Goal: Information Seeking & Learning: Learn about a topic

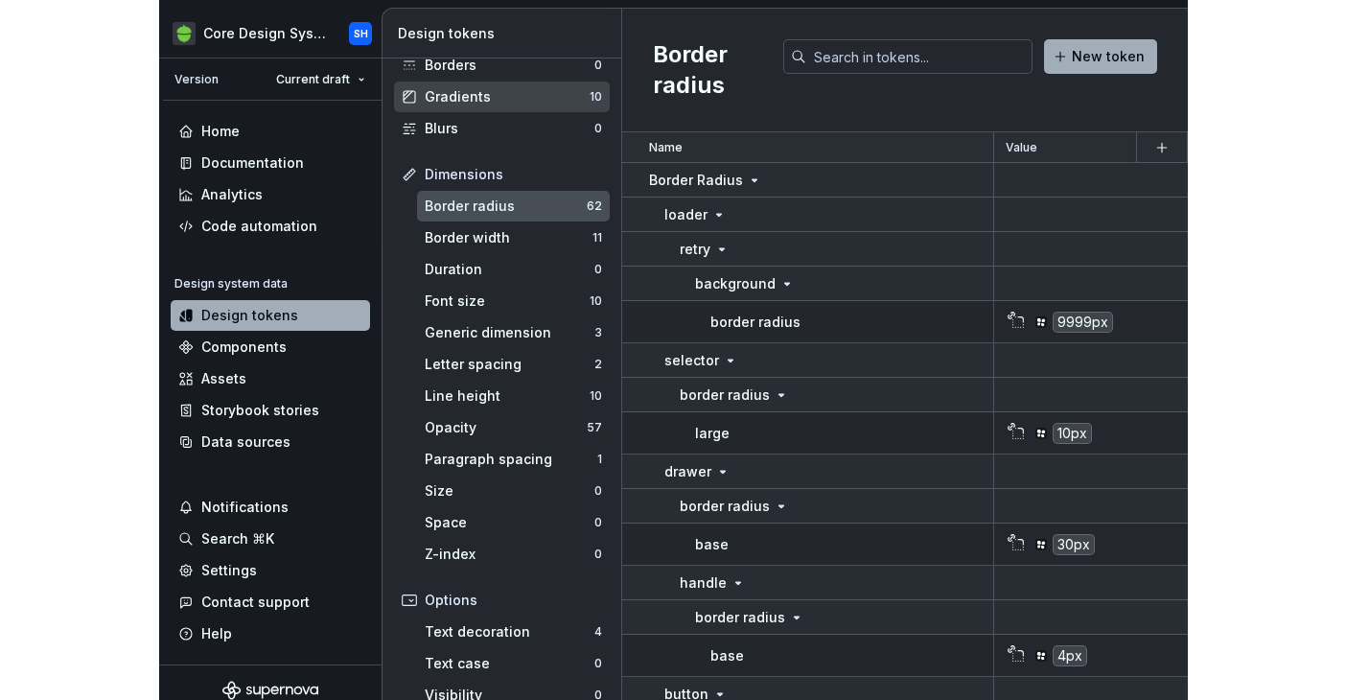
scroll to position [182, 0]
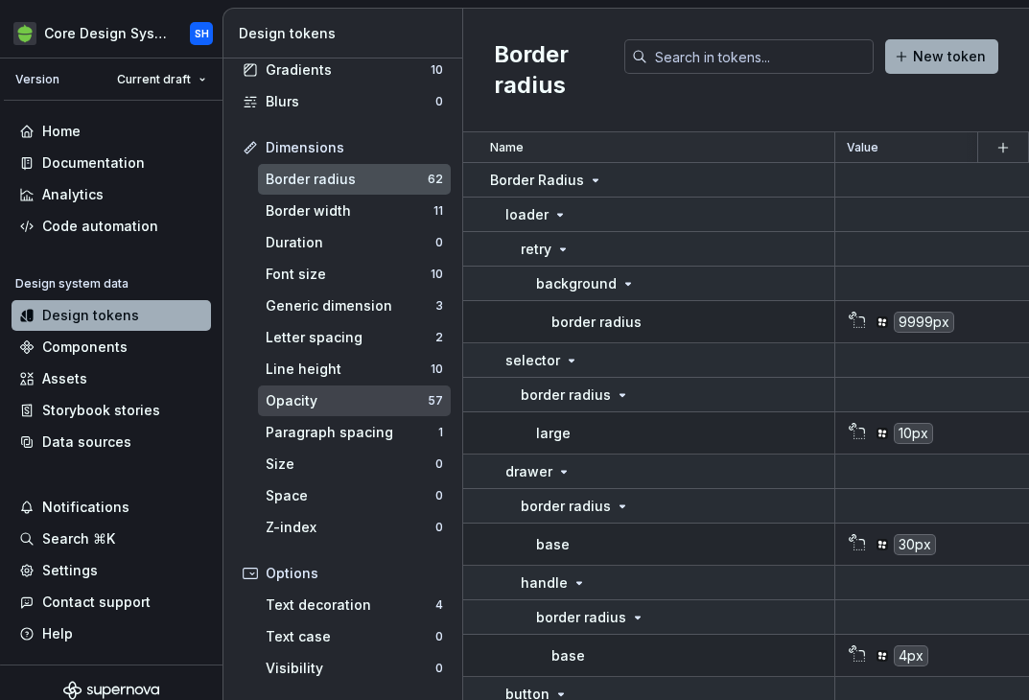
click at [314, 396] on div "Opacity" at bounding box center [347, 400] width 162 height 19
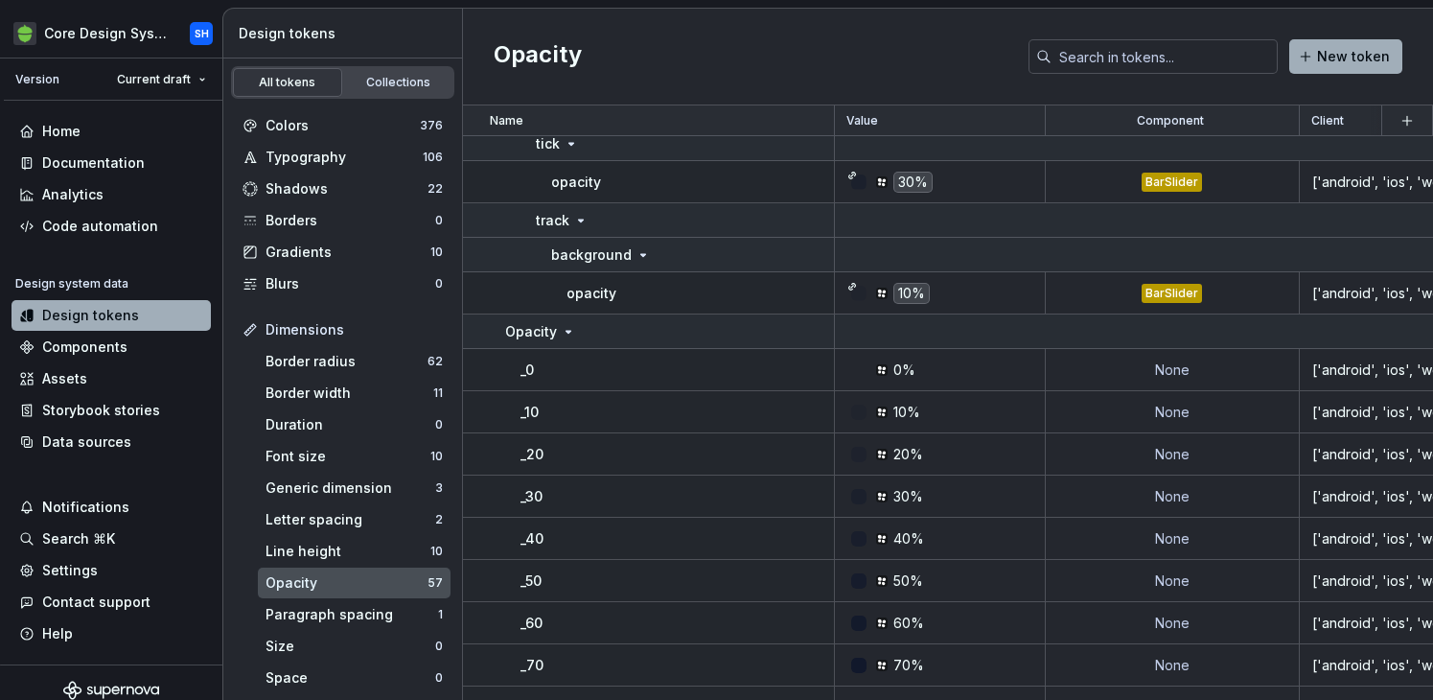
scroll to position [1515, 0]
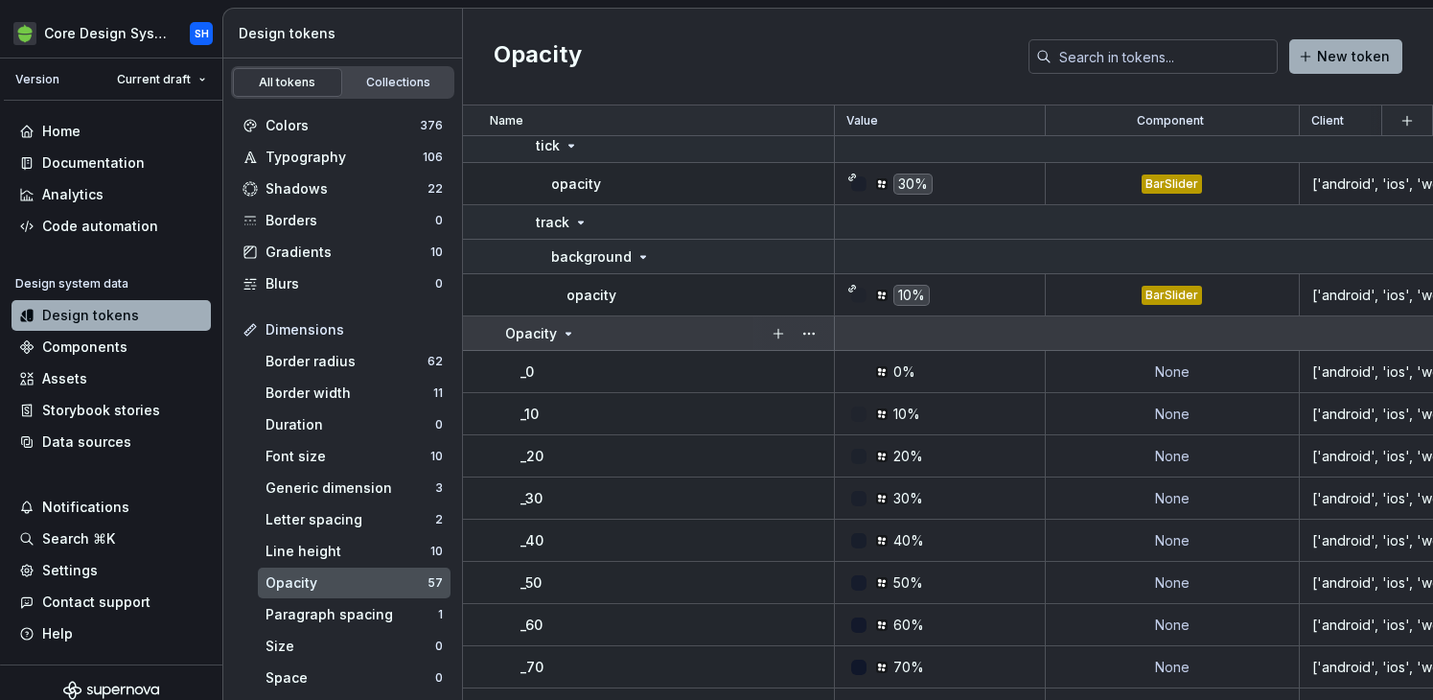
click at [566, 336] on icon at bounding box center [568, 333] width 15 height 15
click at [566, 337] on icon at bounding box center [568, 333] width 15 height 15
click at [565, 337] on icon at bounding box center [568, 333] width 15 height 15
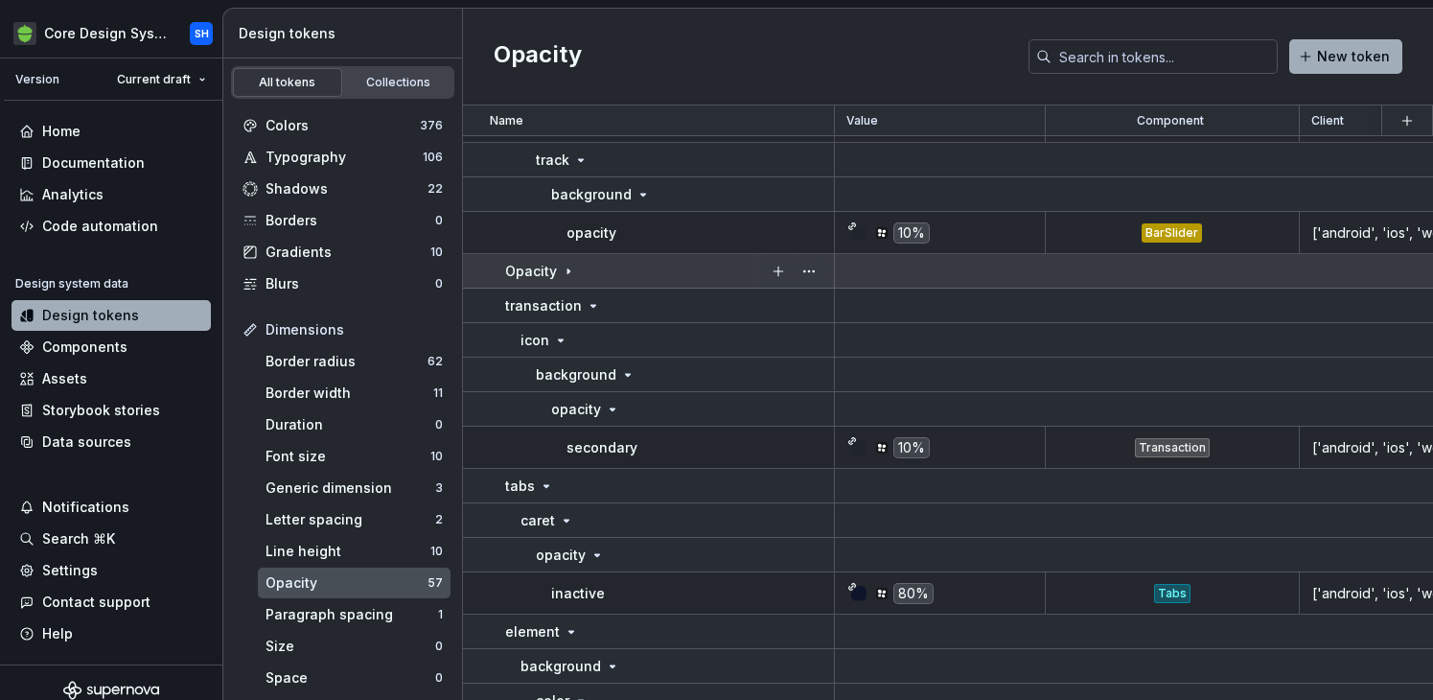
scroll to position [1584, 0]
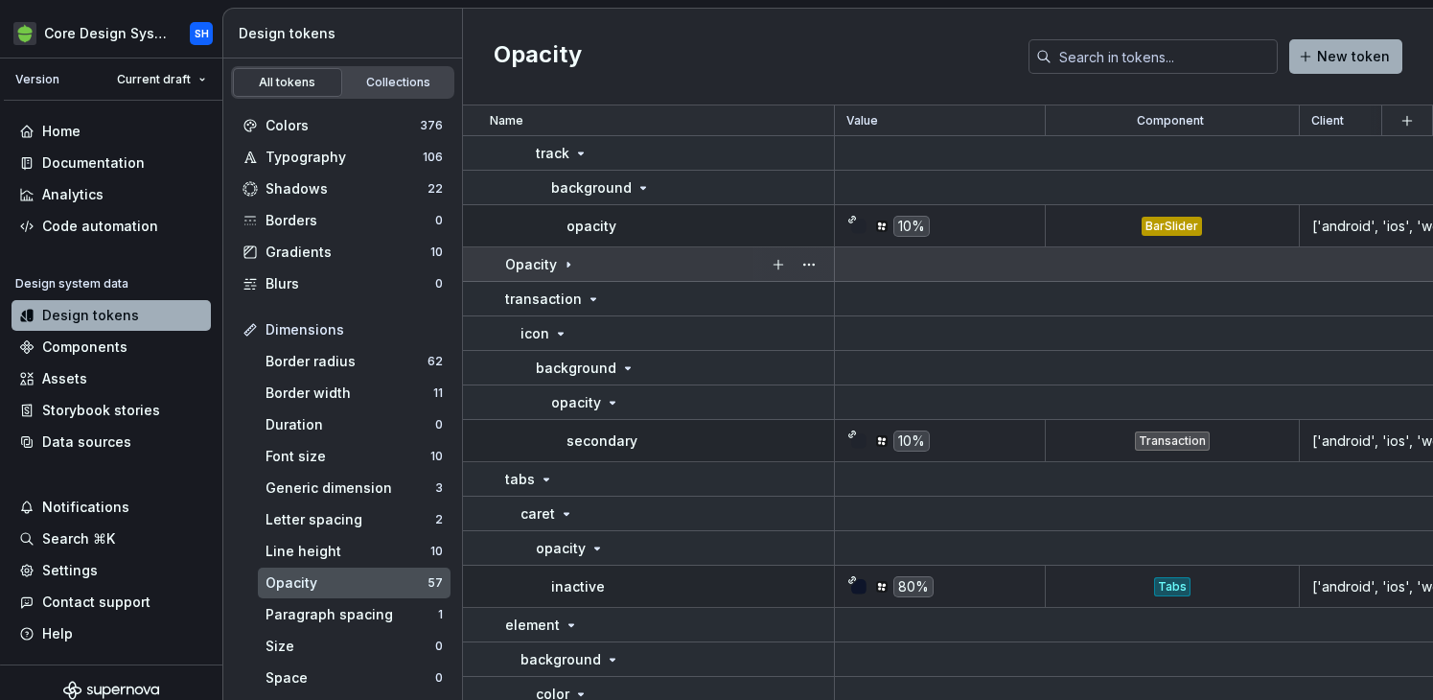
click at [515, 258] on p "Opacity" at bounding box center [531, 264] width 52 height 19
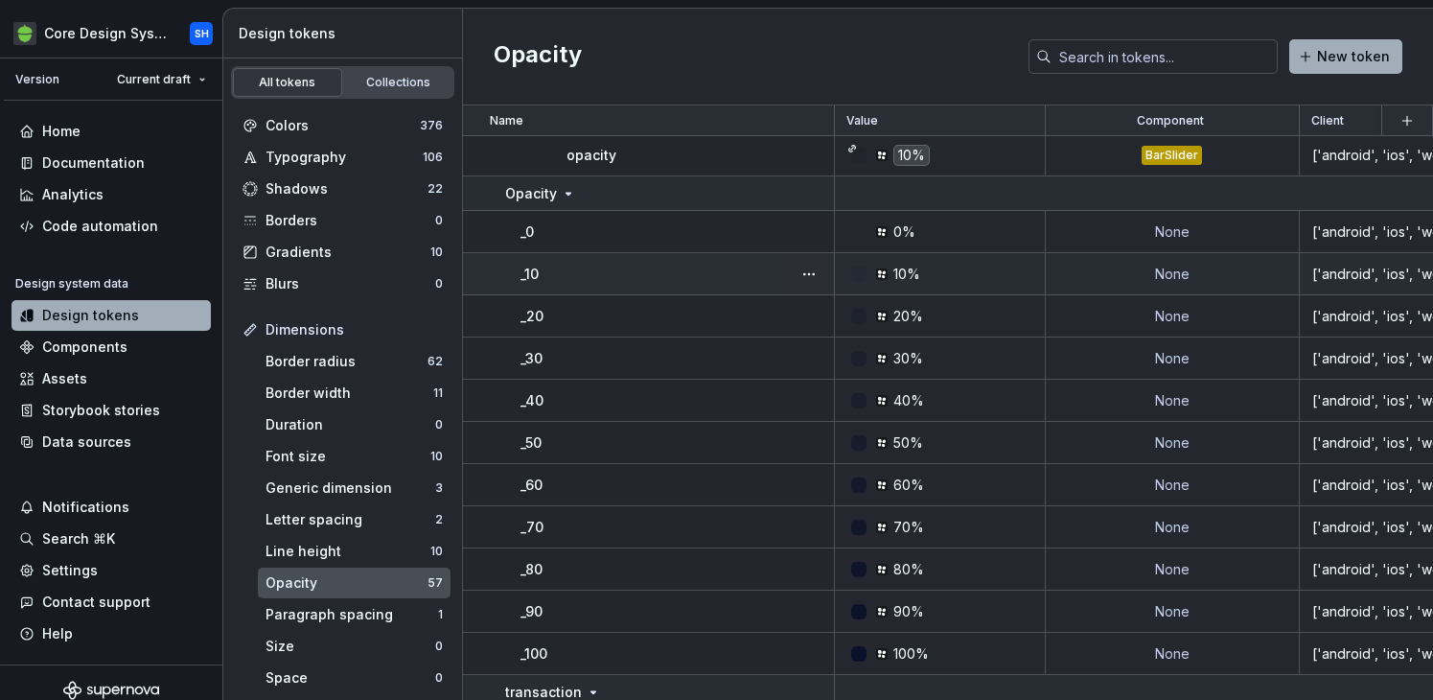
scroll to position [1651, 0]
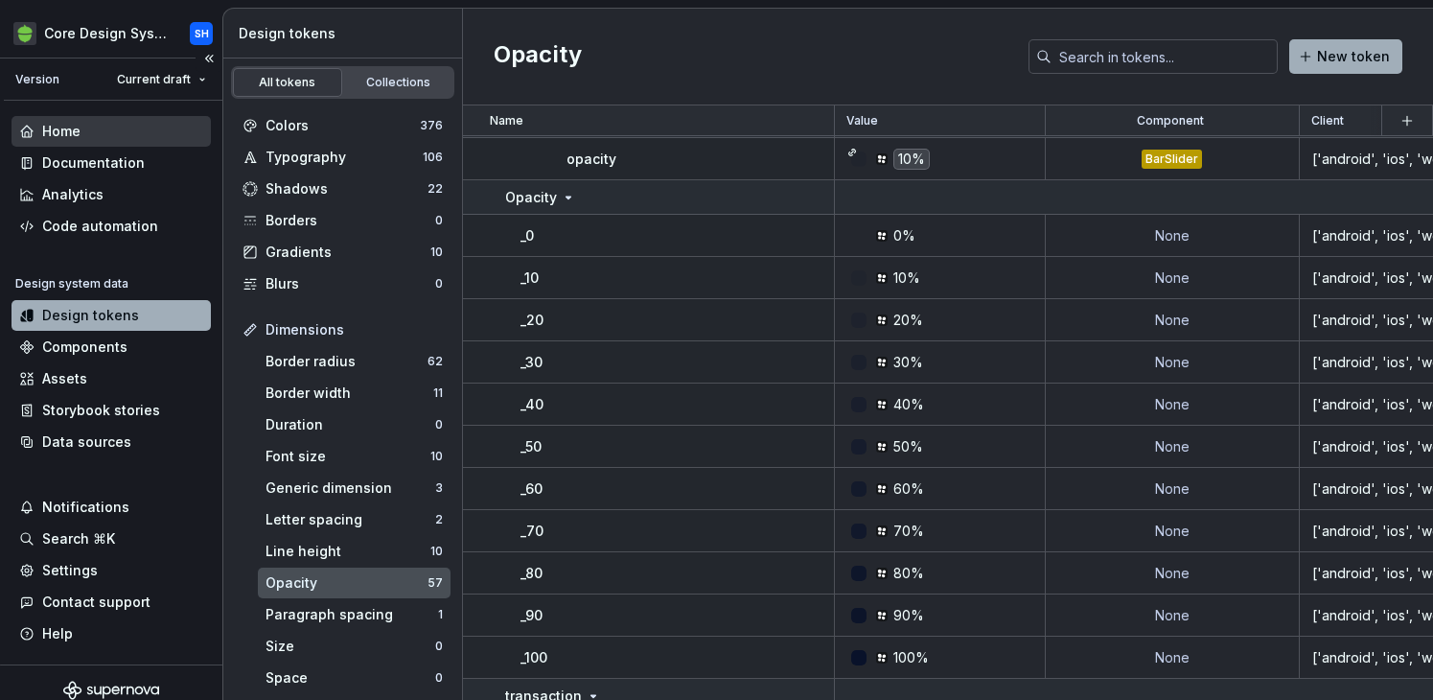
click at [109, 144] on div "Home" at bounding box center [111, 131] width 199 height 31
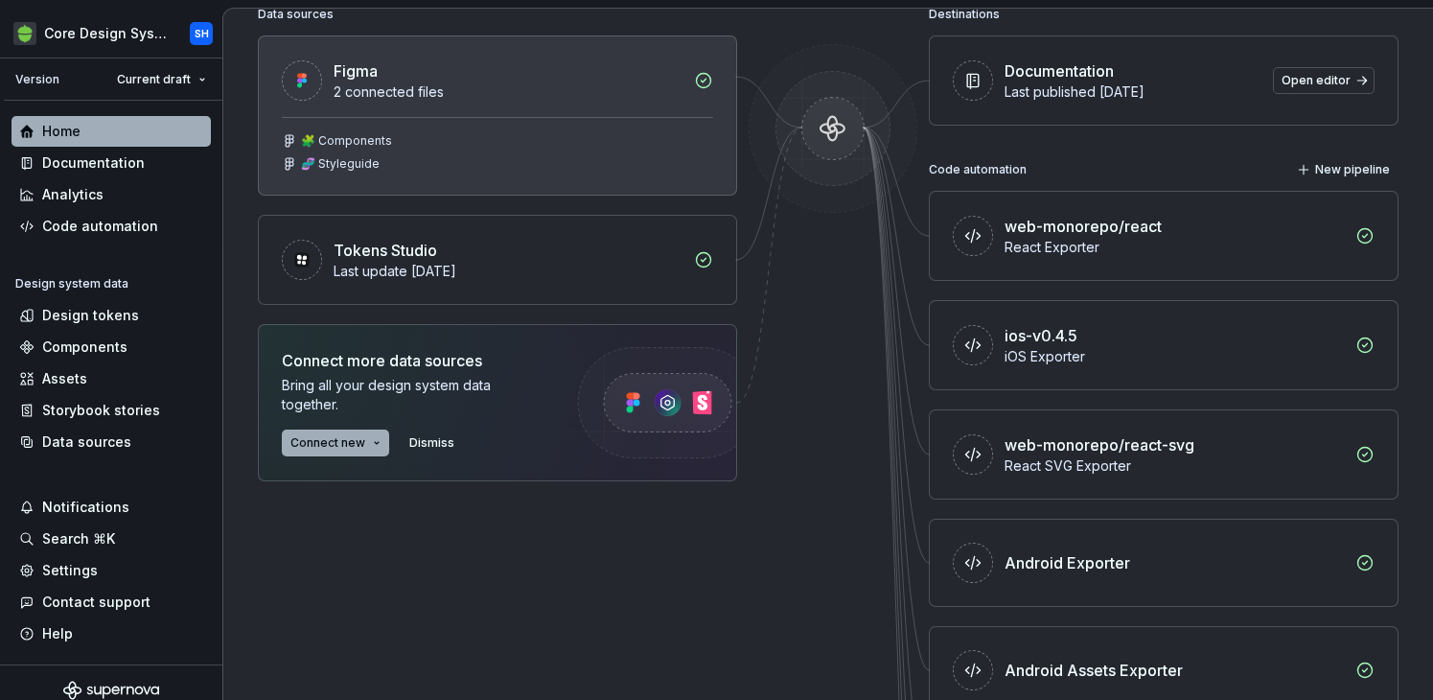
scroll to position [424, 0]
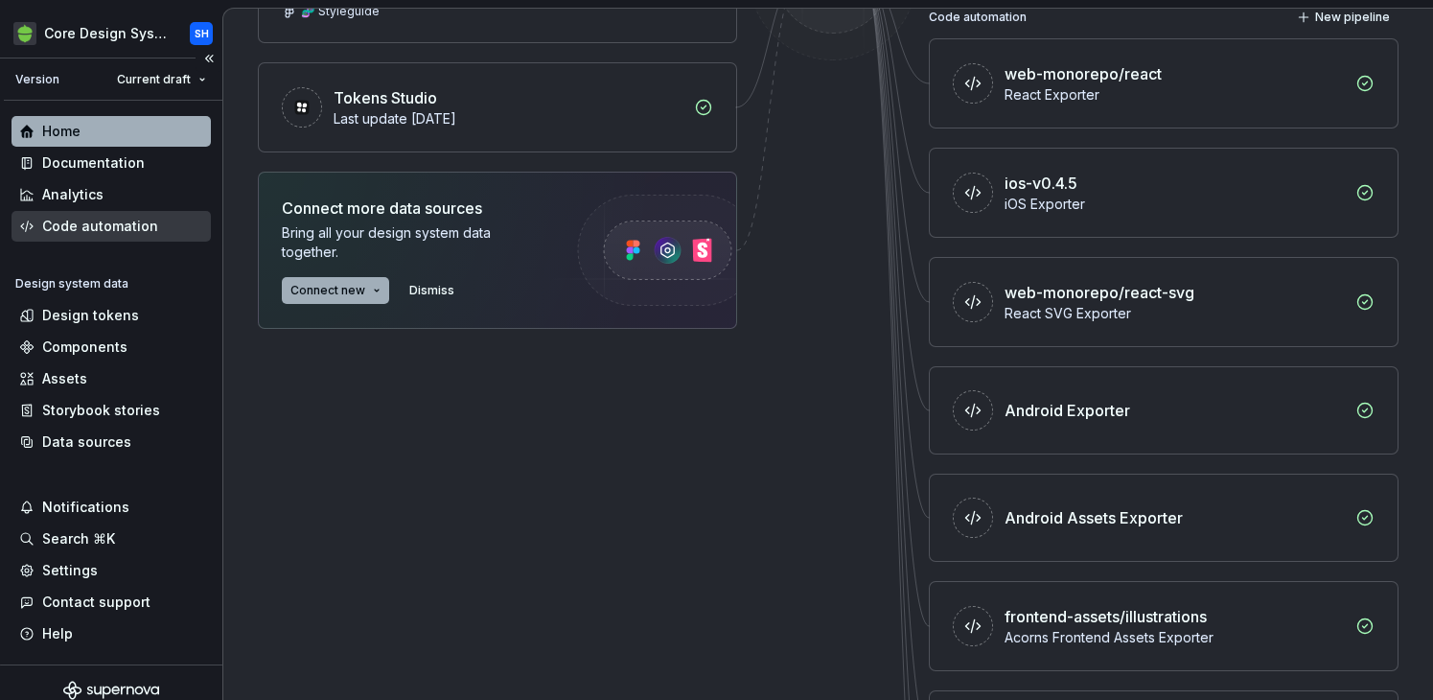
click at [89, 232] on div "Code automation" at bounding box center [100, 226] width 116 height 19
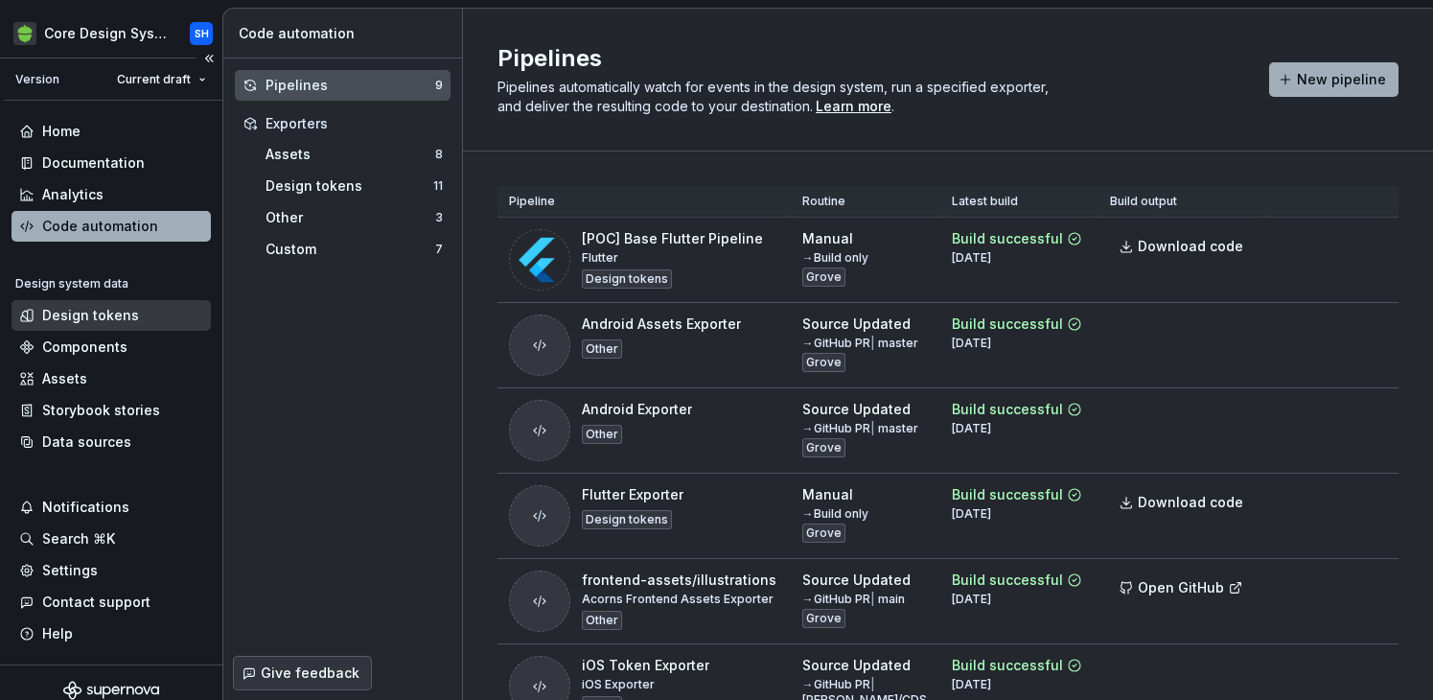
click at [110, 313] on div "Design tokens" at bounding box center [90, 315] width 97 height 19
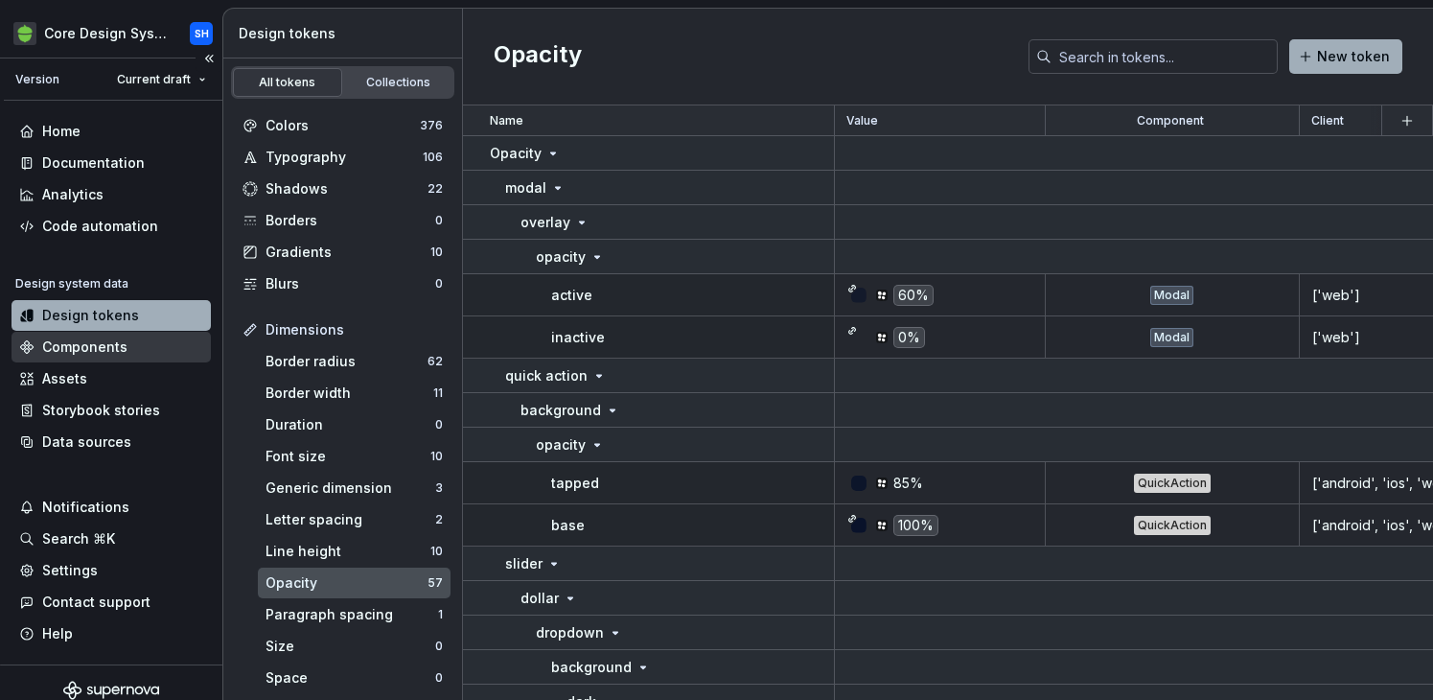
click at [81, 344] on div "Components" at bounding box center [84, 346] width 85 height 19
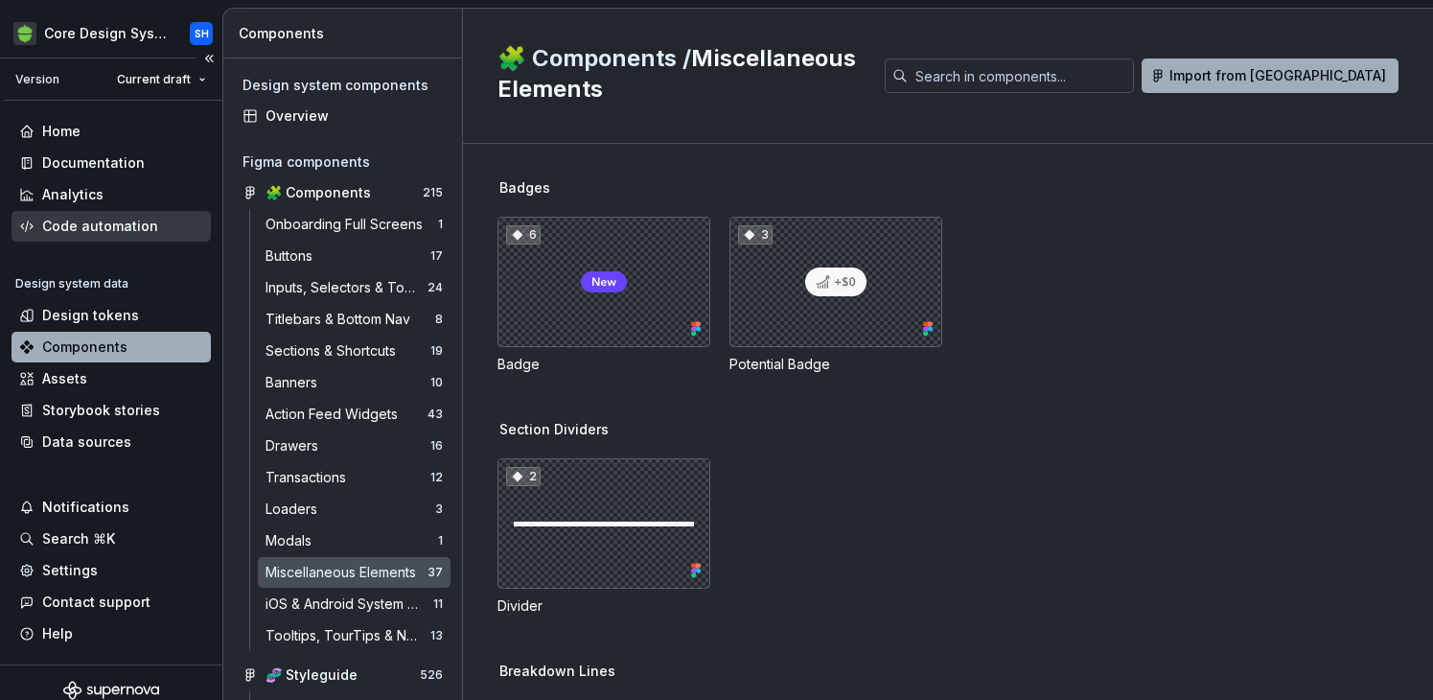
click at [55, 233] on div "Code automation" at bounding box center [100, 226] width 116 height 19
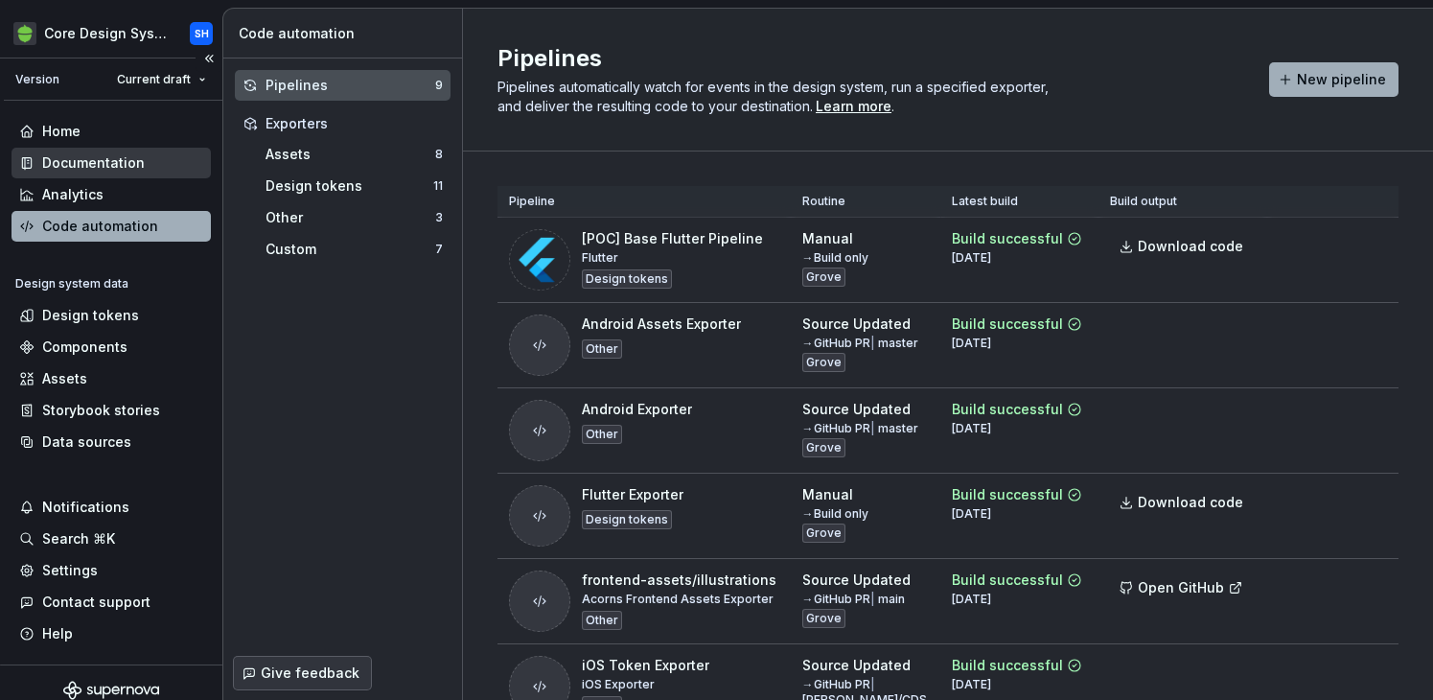
click at [84, 170] on div "Documentation" at bounding box center [93, 162] width 103 height 19
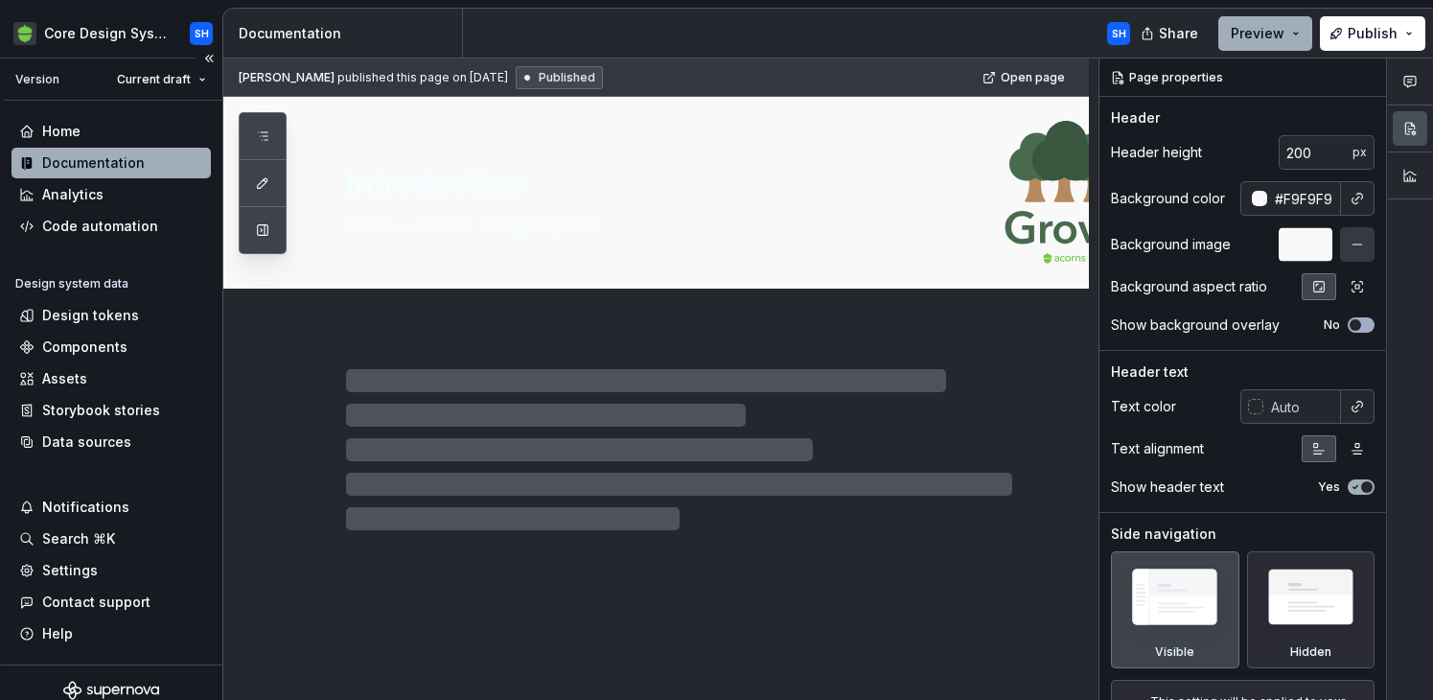
type textarea "*"
click at [80, 233] on div "Code automation" at bounding box center [100, 226] width 116 height 19
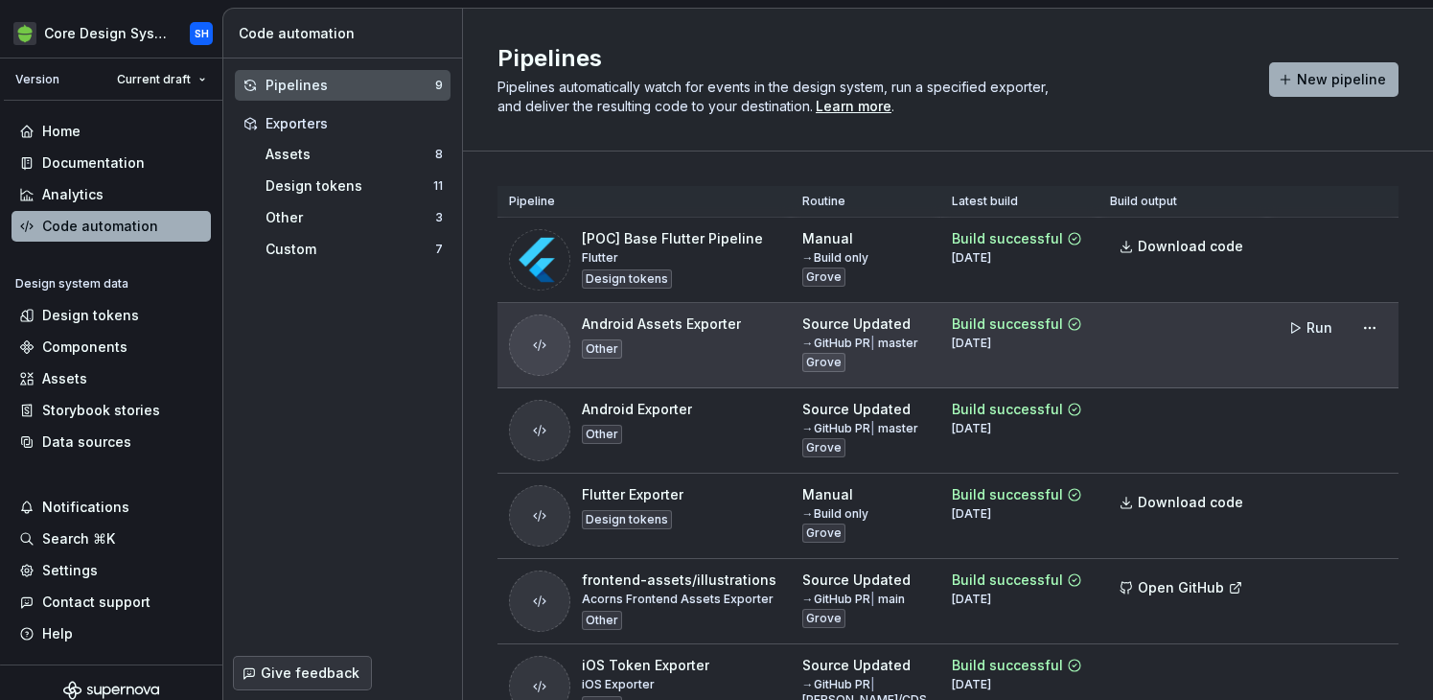
click at [675, 342] on div "Android Assets Exporter Other" at bounding box center [661, 344] width 159 height 61
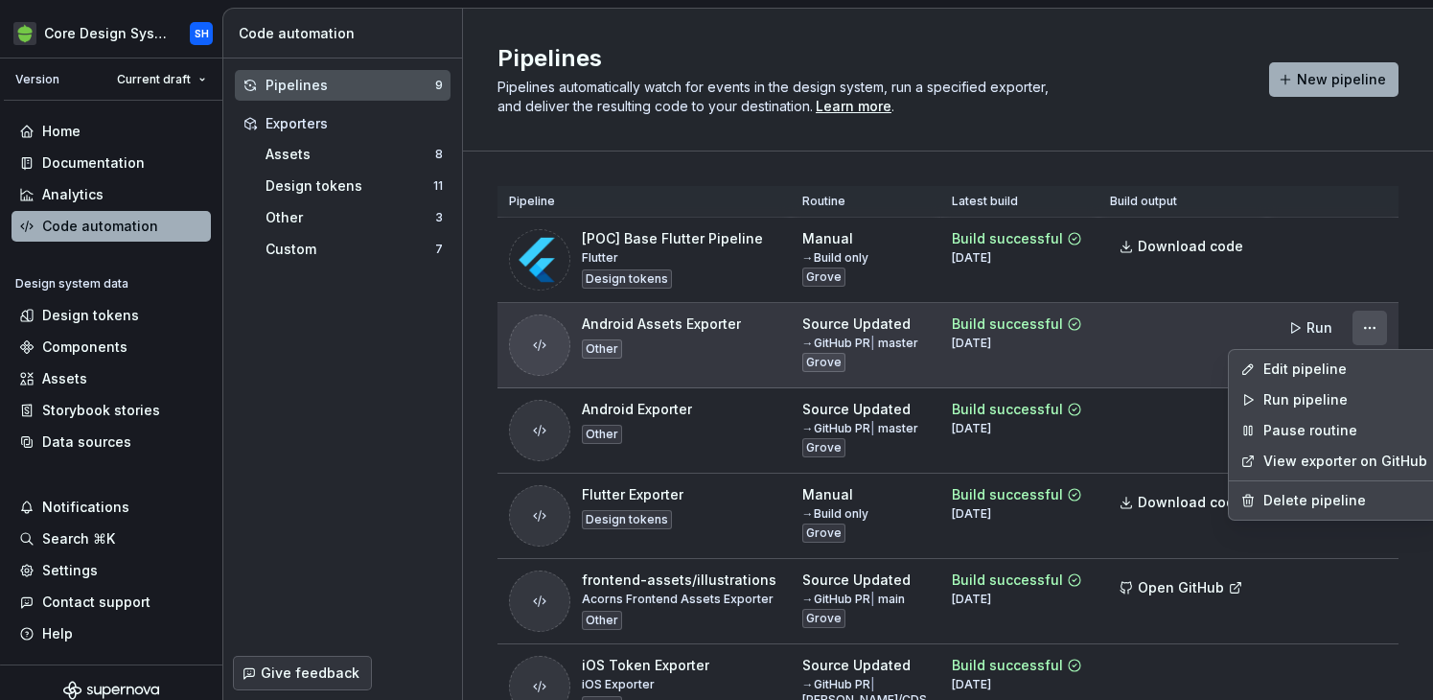
click at [1028, 331] on html "Core Design System SH Version Current draft Home Documentation Analytics Code a…" at bounding box center [716, 350] width 1433 height 700
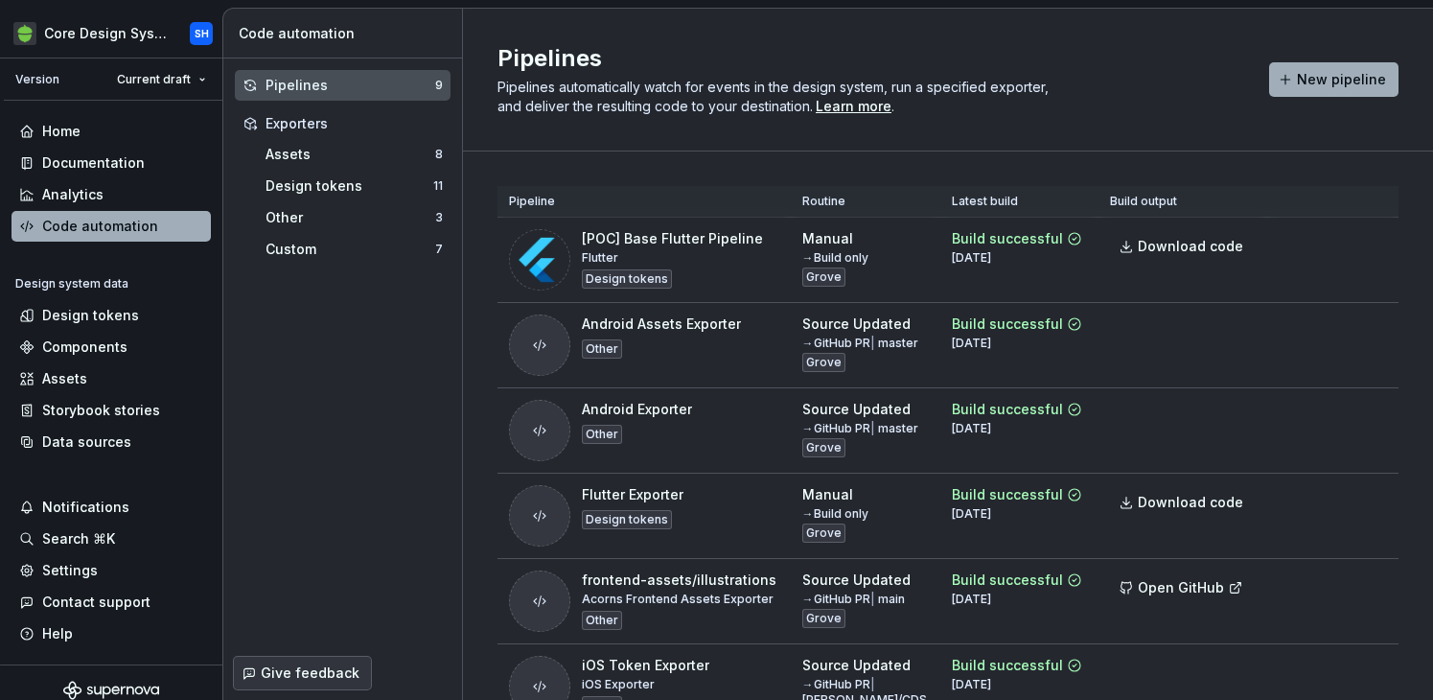
click at [871, 414] on html "Core Design System SH Version Current draft Home Documentation Analytics Code a…" at bounding box center [716, 350] width 1433 height 700
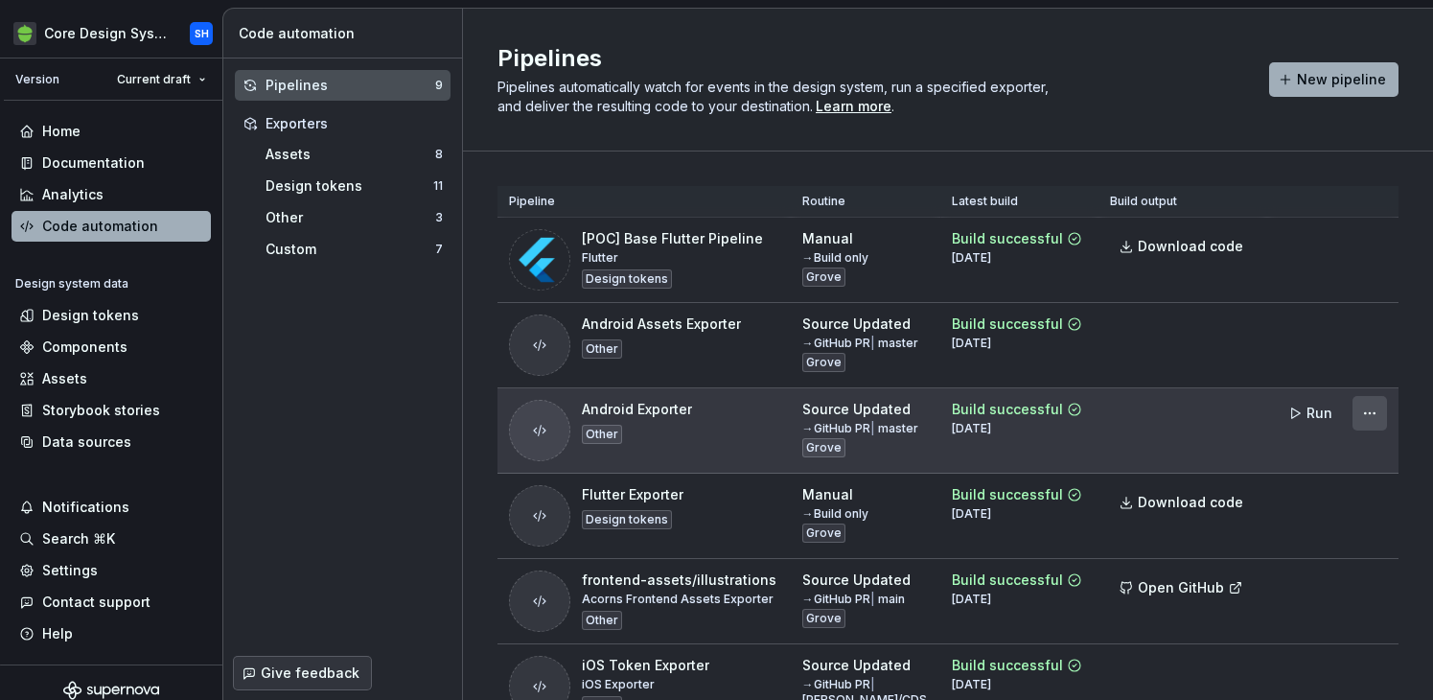
click at [1028, 426] on html "Core Design System SH Version Current draft Home Documentation Analytics Code a…" at bounding box center [716, 350] width 1433 height 700
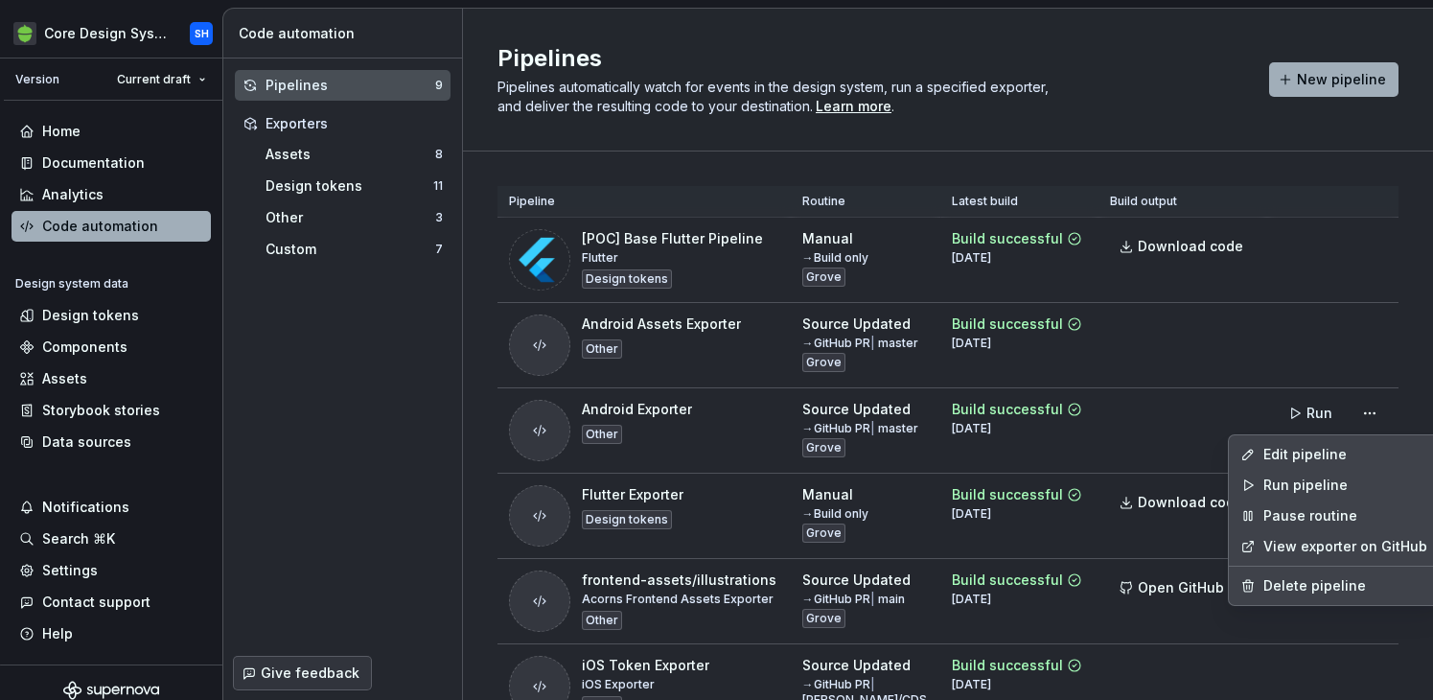
click at [1028, 423] on html "Core Design System SH Version Current draft Home Documentation Analytics Code a…" at bounding box center [716, 350] width 1433 height 700
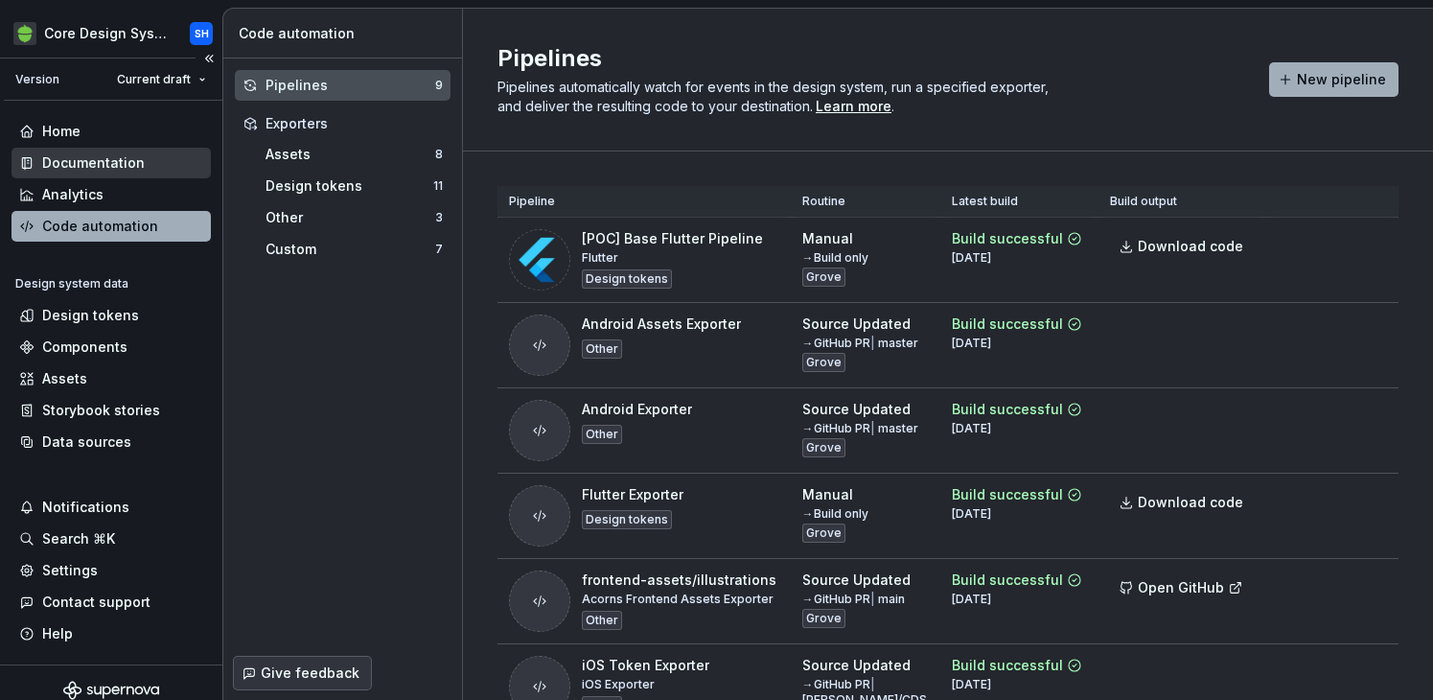
scroll to position [15, 0]
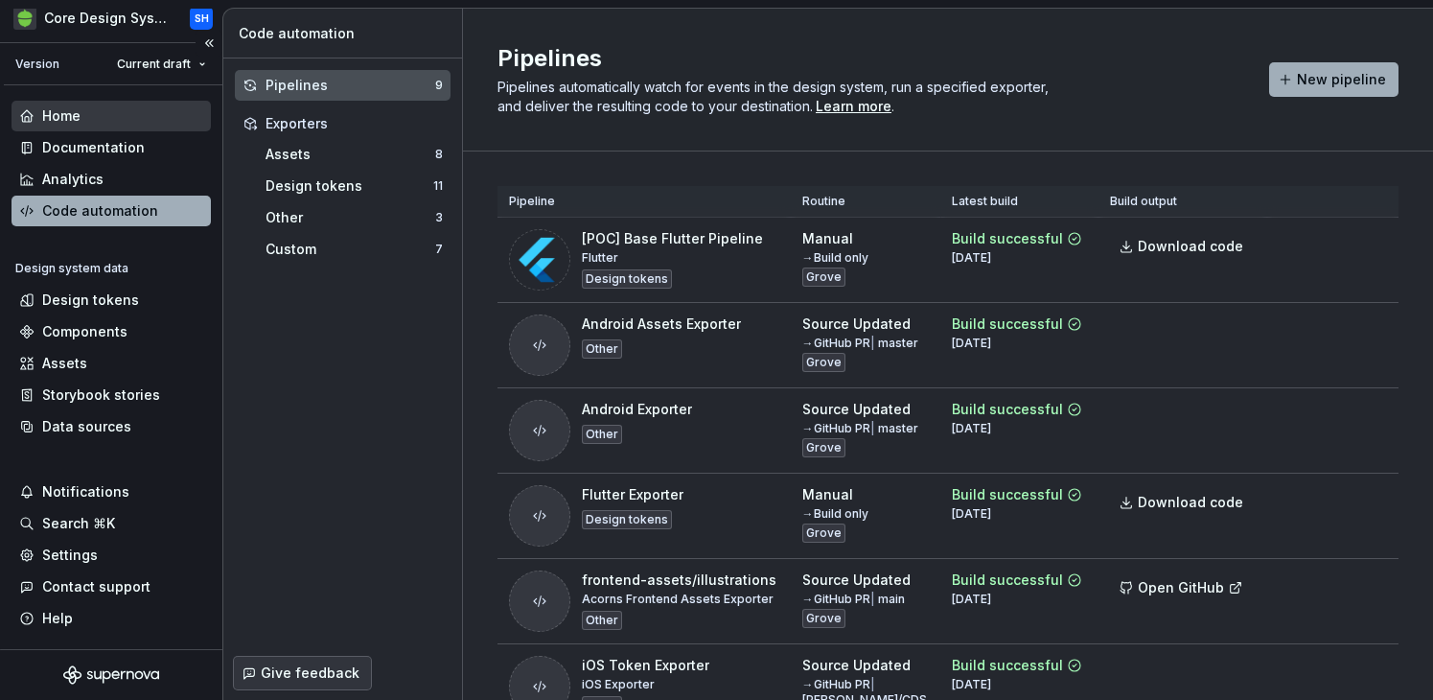
click at [76, 114] on div "Home" at bounding box center [61, 115] width 38 height 19
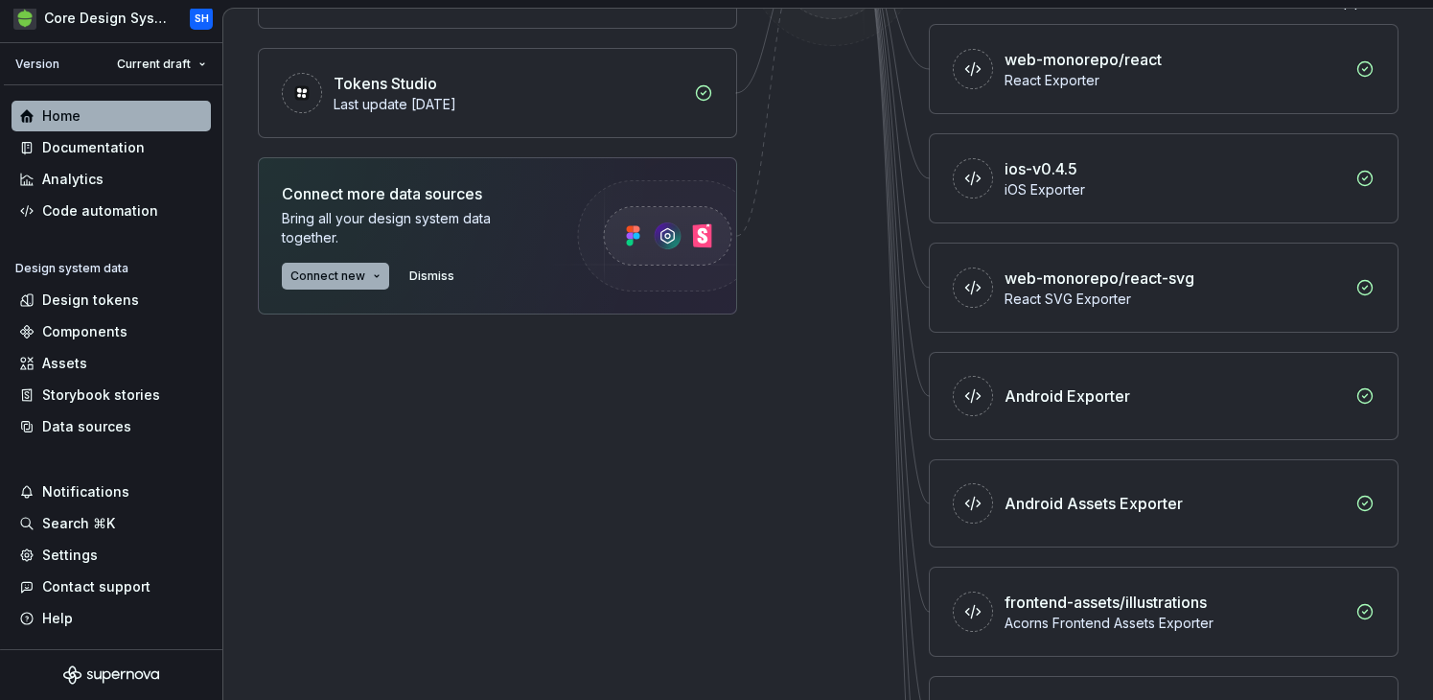
scroll to position [505, 0]
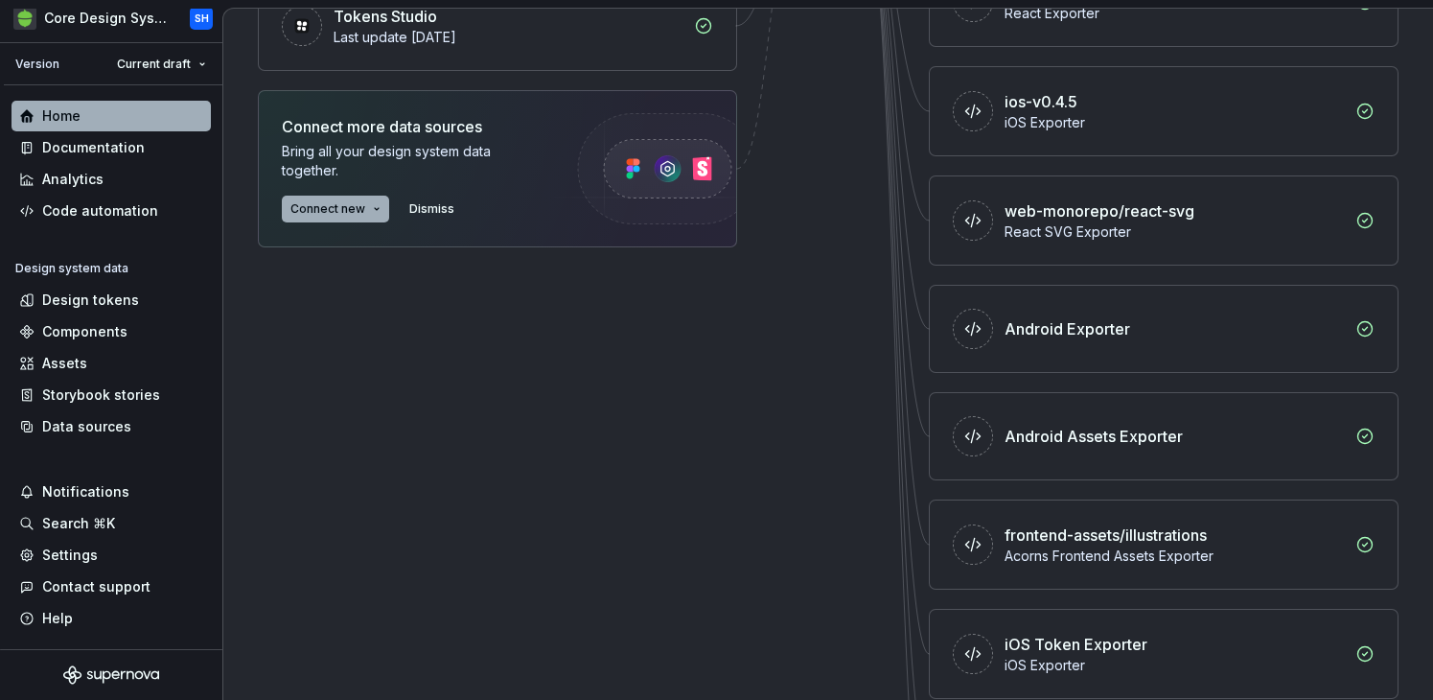
click at [1028, 127] on div "iOS Exporter" at bounding box center [1174, 122] width 339 height 19
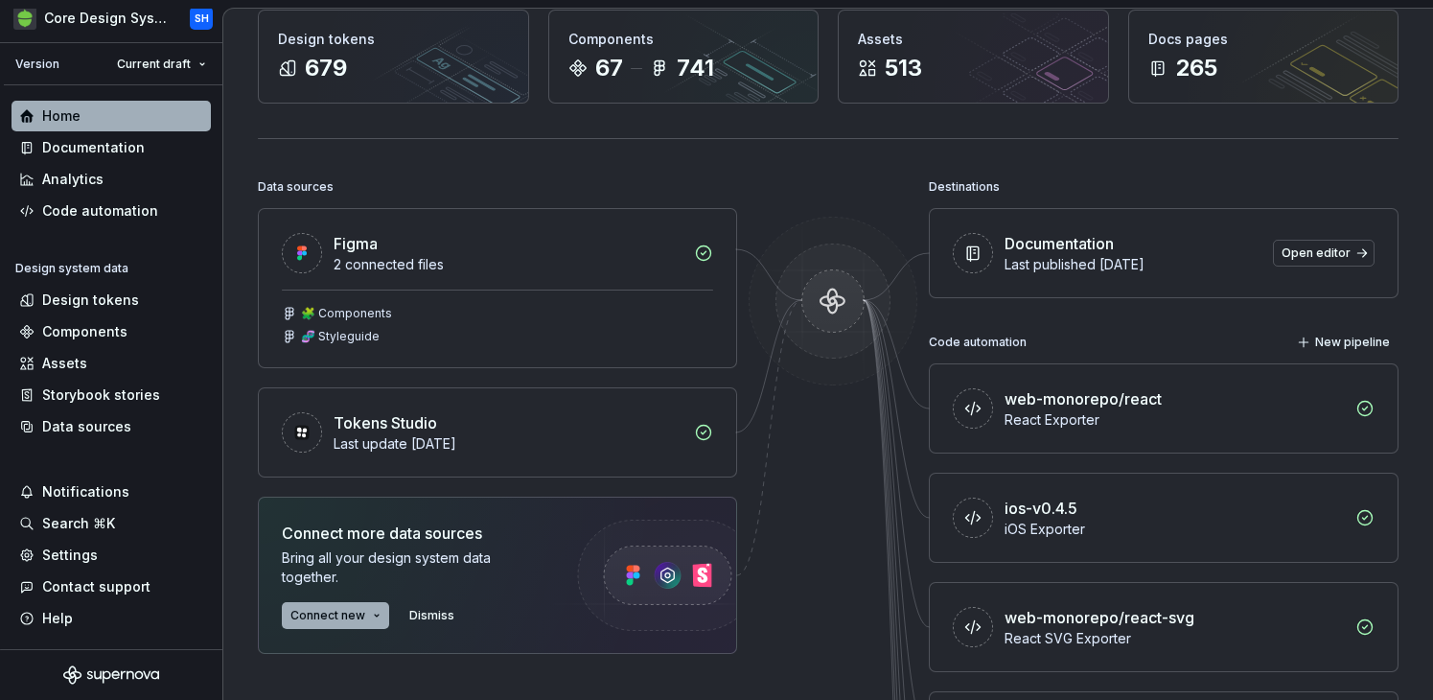
scroll to position [0, 0]
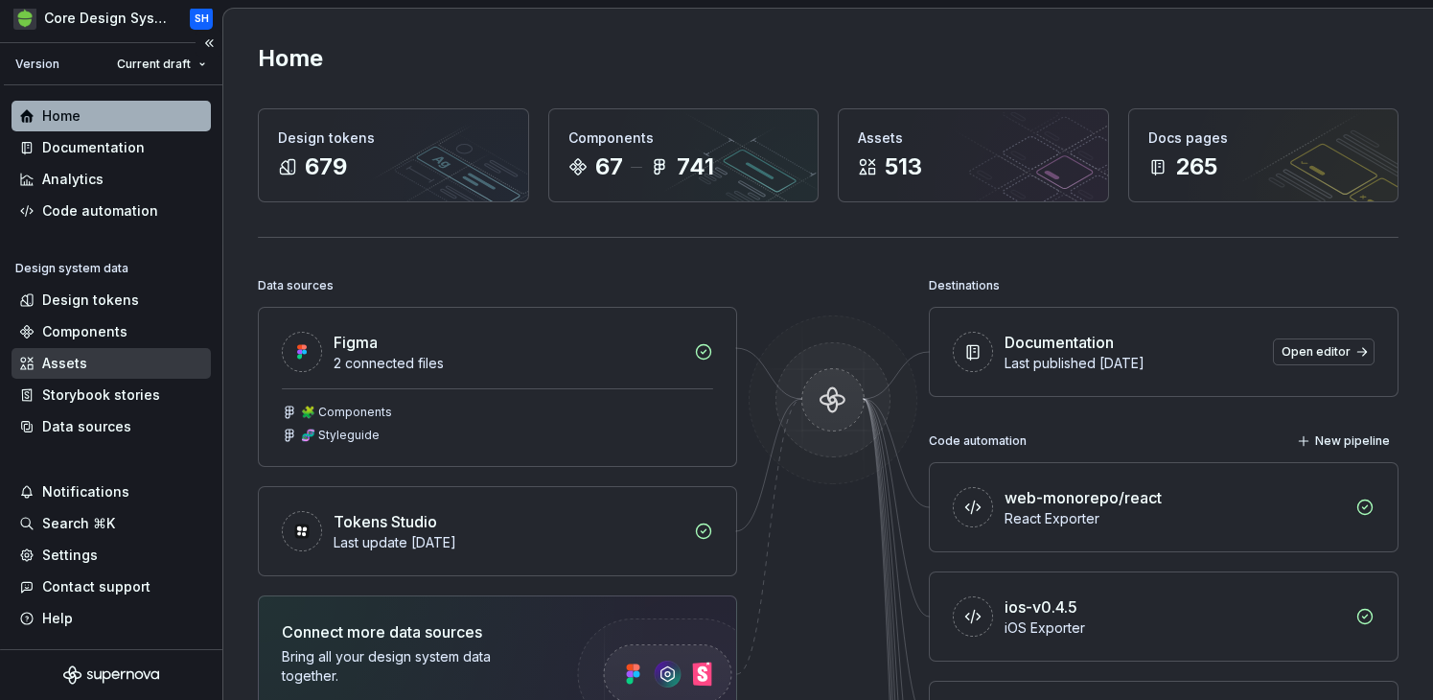
click at [83, 360] on div "Assets" at bounding box center [64, 363] width 45 height 19
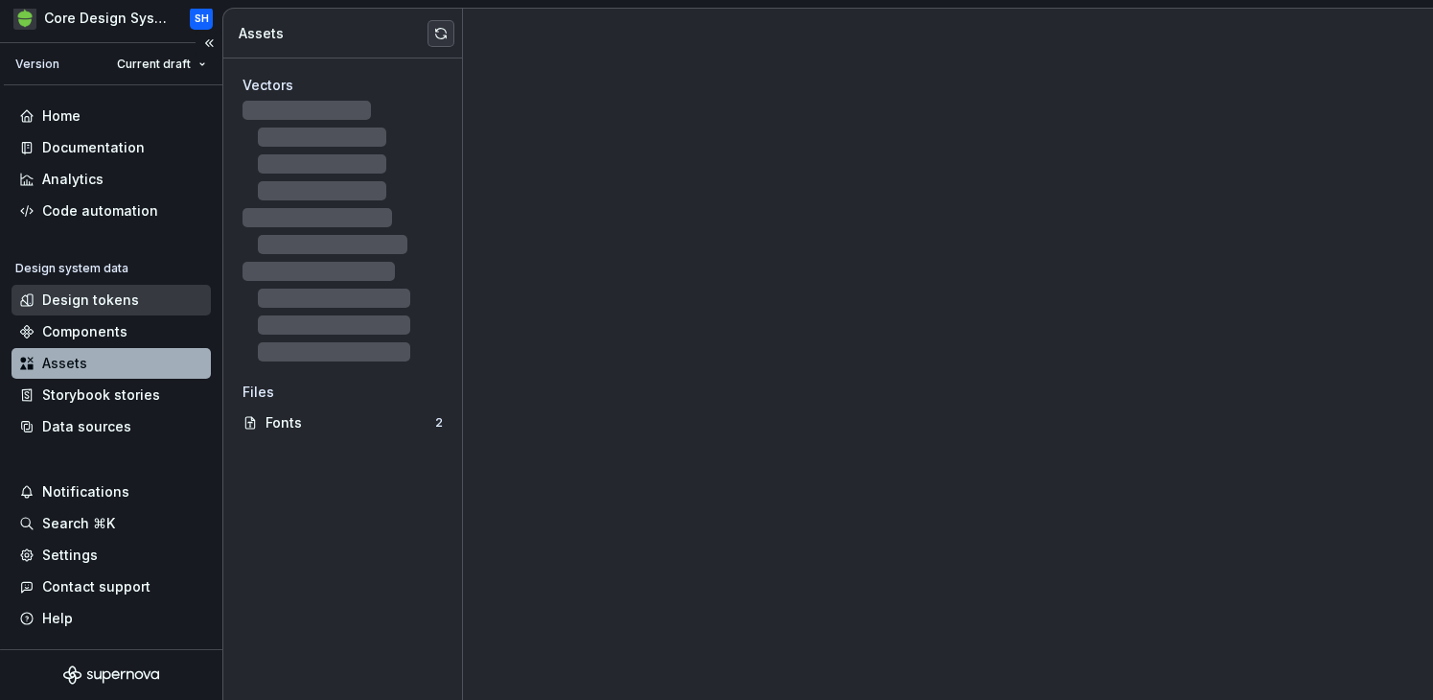
click at [68, 292] on div "Design tokens" at bounding box center [90, 299] width 97 height 19
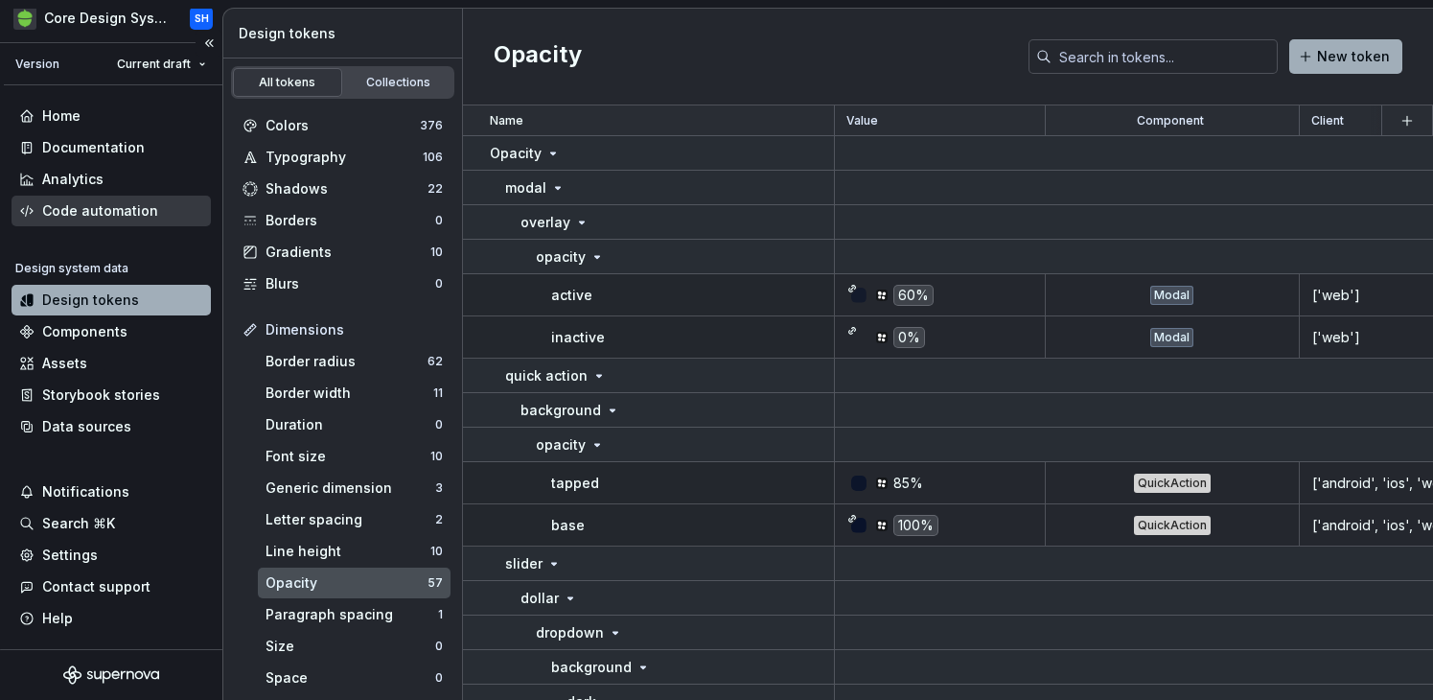
click at [109, 219] on div "Code automation" at bounding box center [100, 210] width 116 height 19
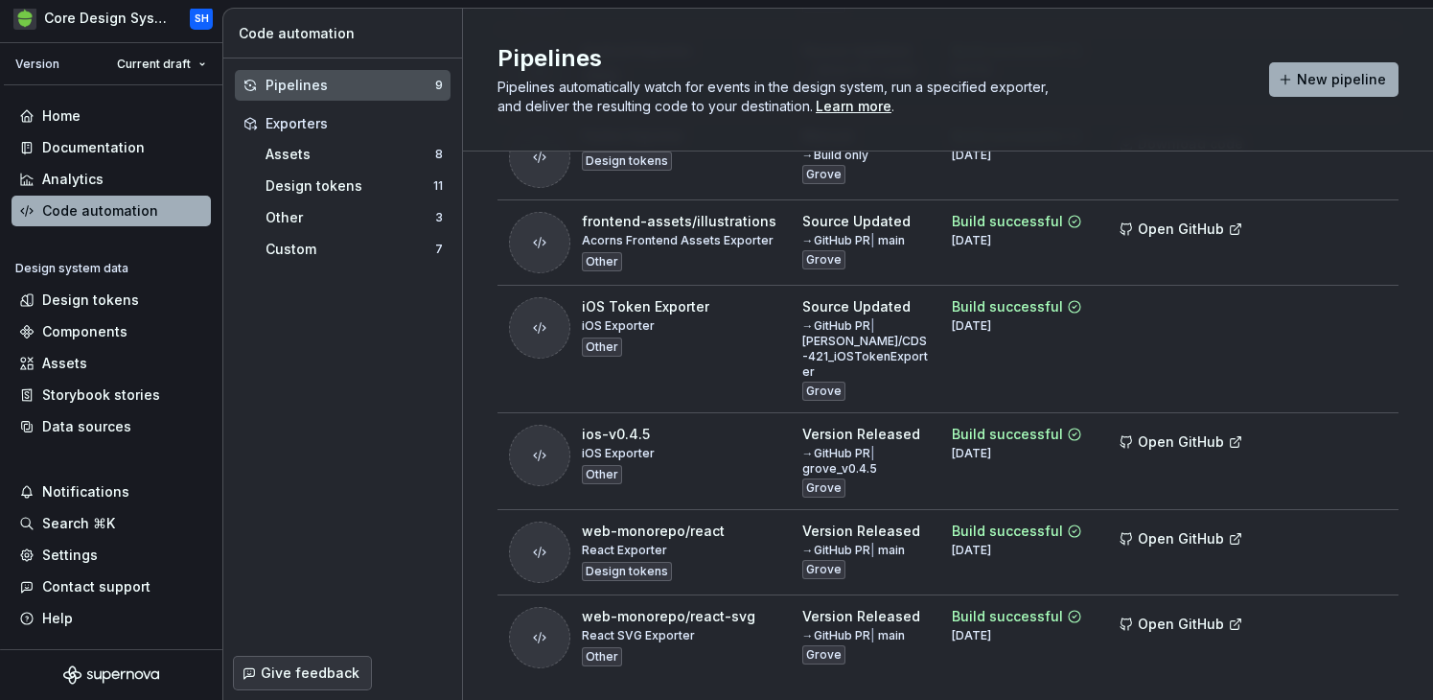
scroll to position [396, 0]
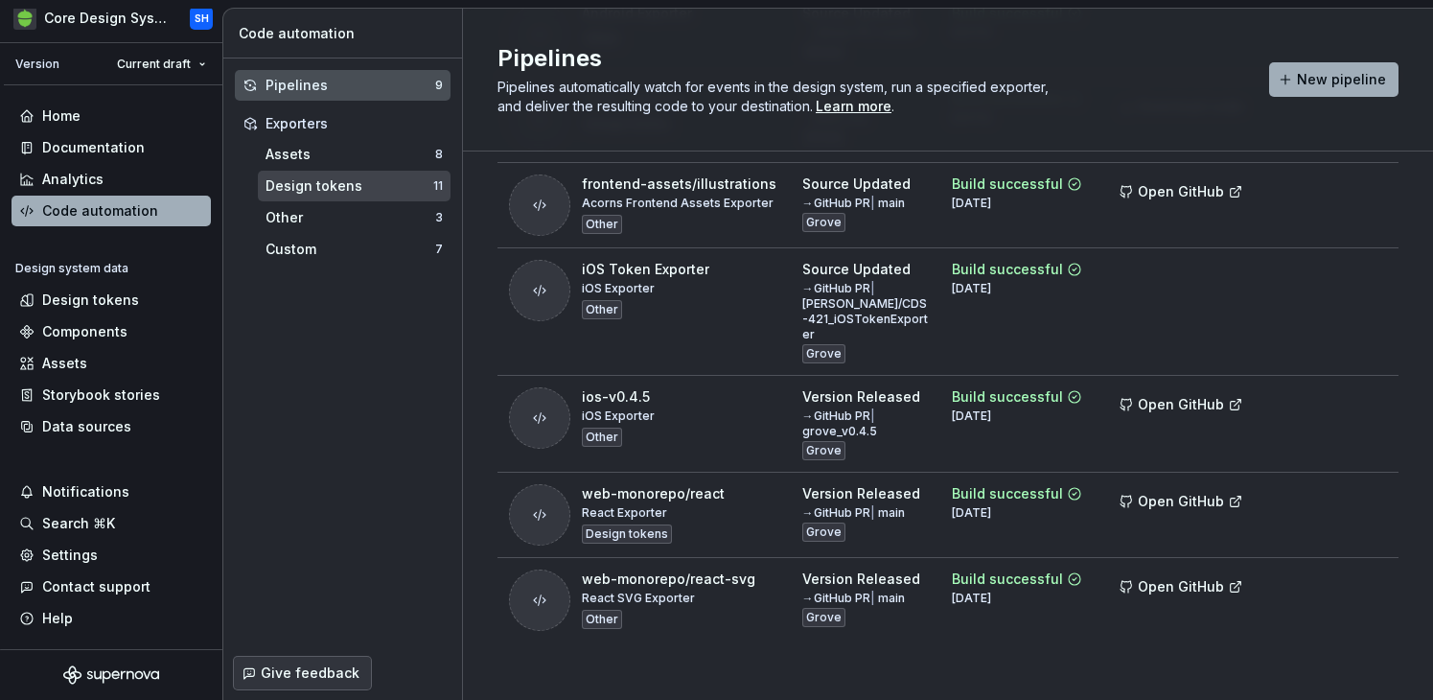
click at [296, 183] on div "Design tokens" at bounding box center [350, 185] width 168 height 19
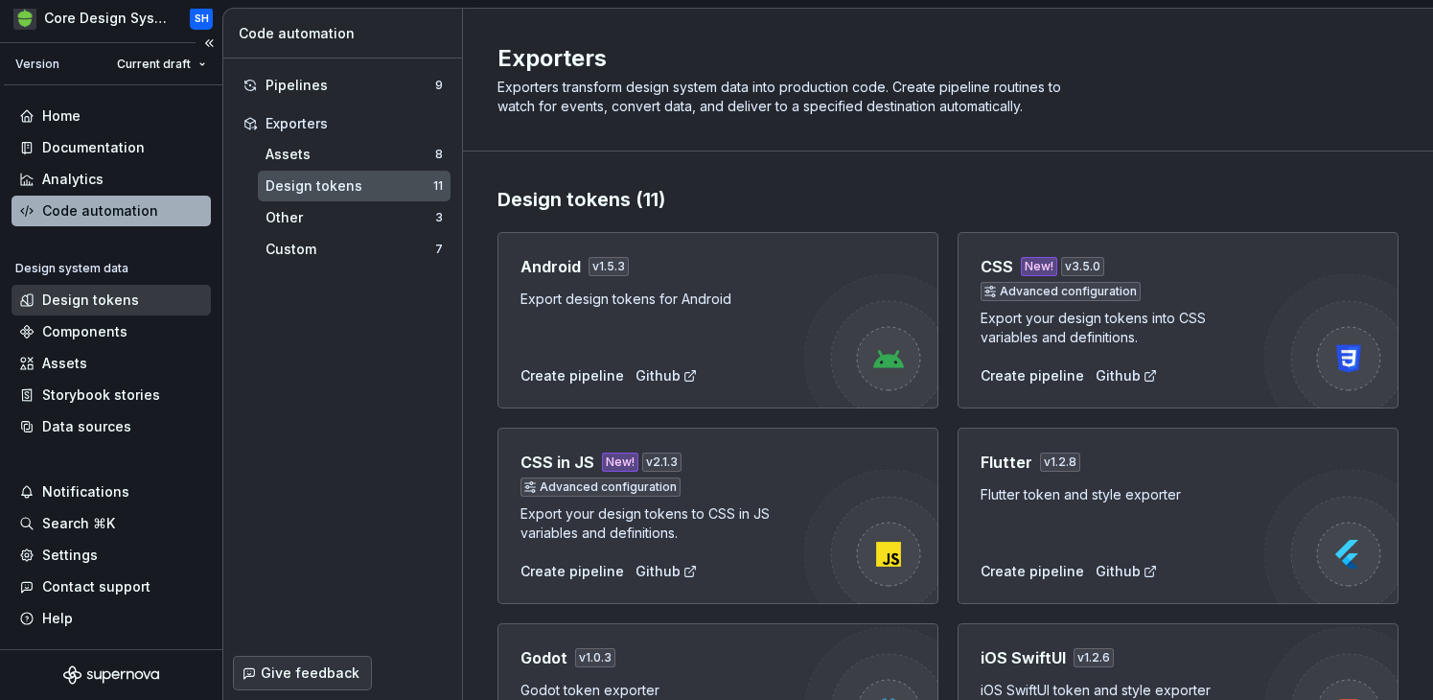
click at [94, 314] on div "Design tokens" at bounding box center [111, 300] width 199 height 31
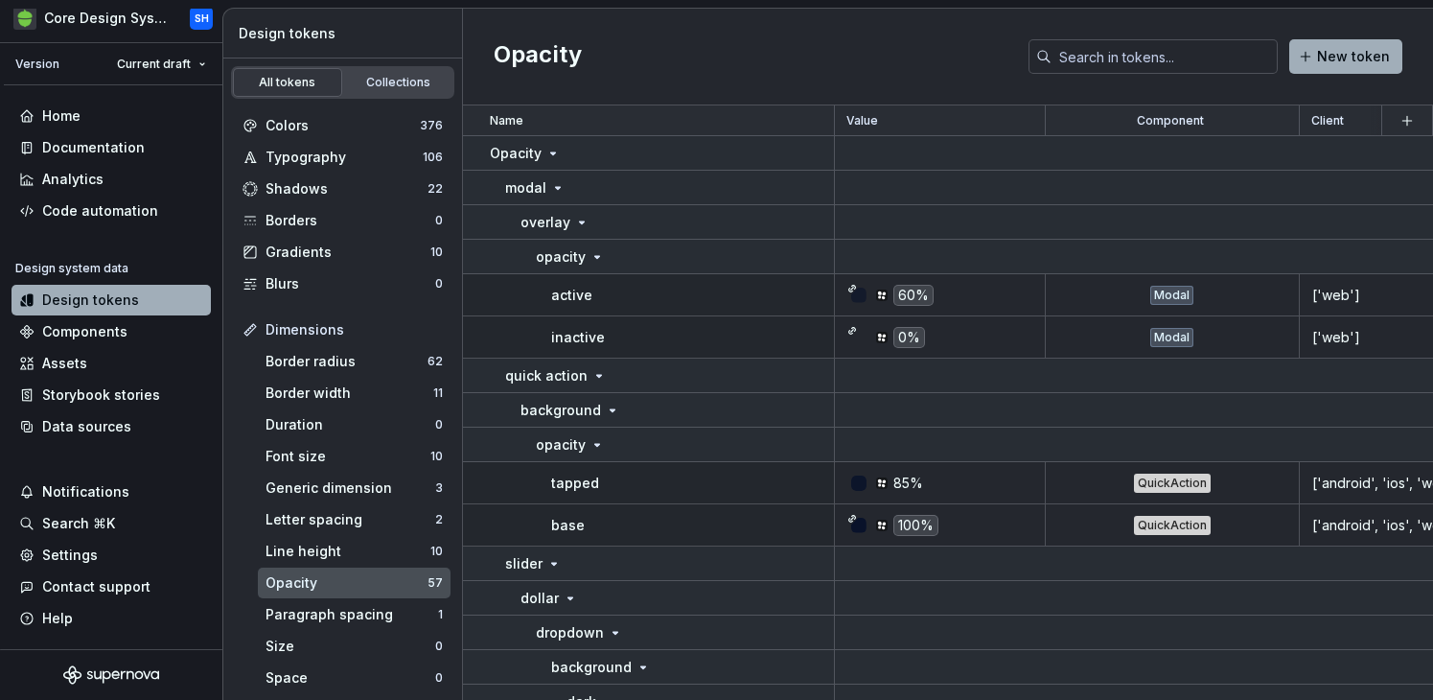
click at [243, 330] on icon at bounding box center [250, 329] width 15 height 15
click at [336, 390] on div "Border width" at bounding box center [350, 392] width 168 height 19
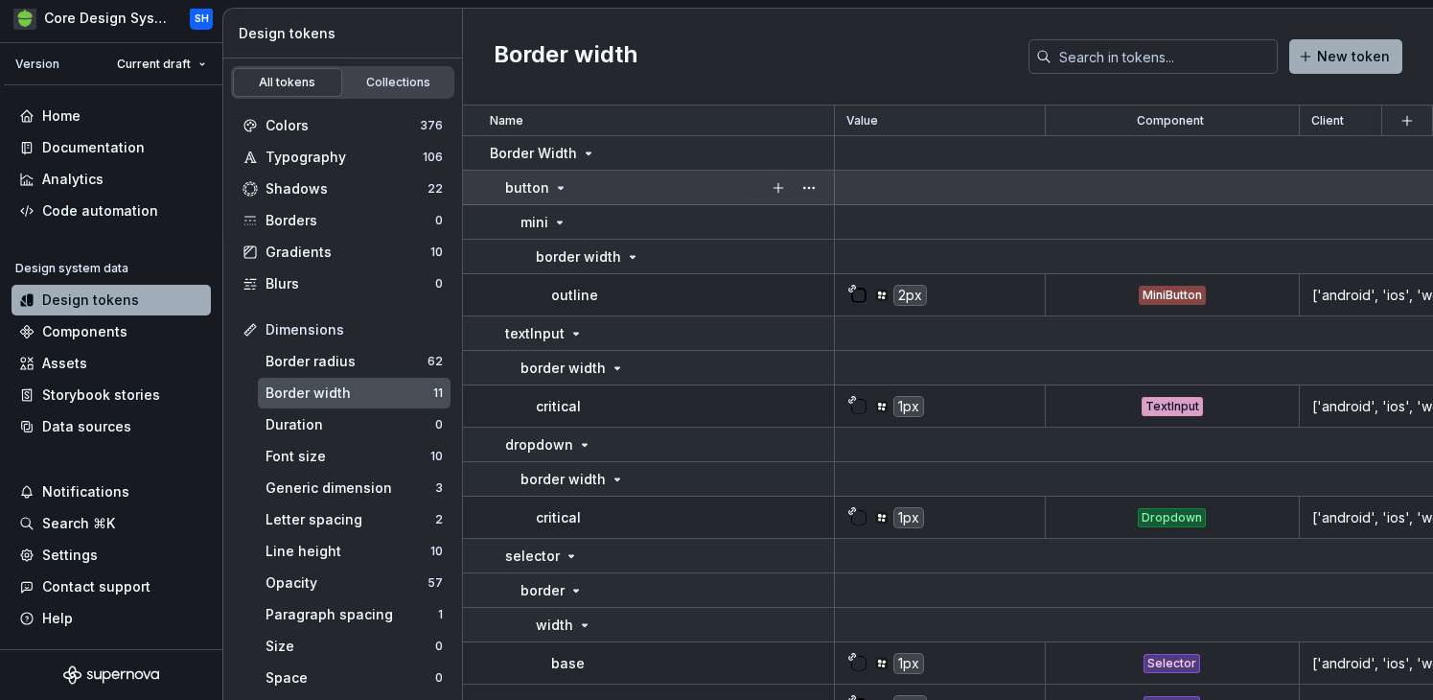
click at [562, 190] on icon at bounding box center [560, 187] width 15 height 15
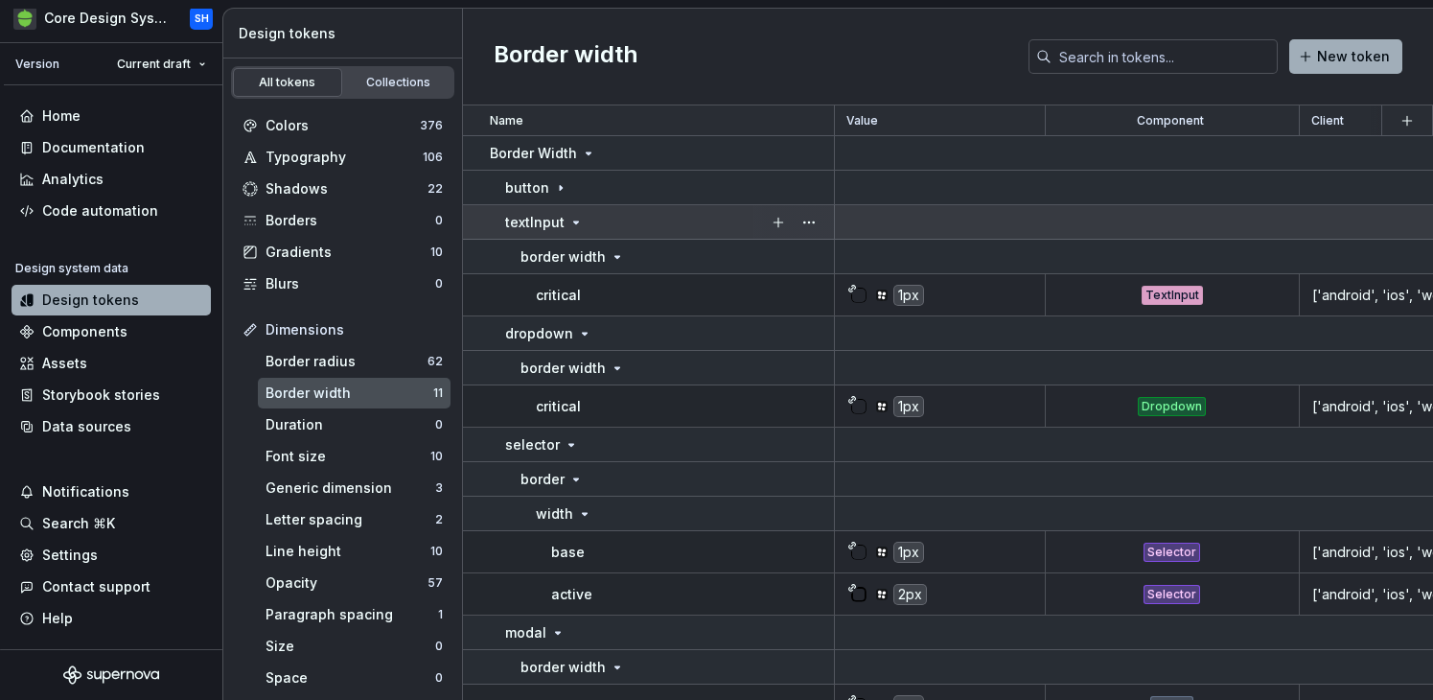
click at [577, 222] on icon at bounding box center [576, 222] width 15 height 15
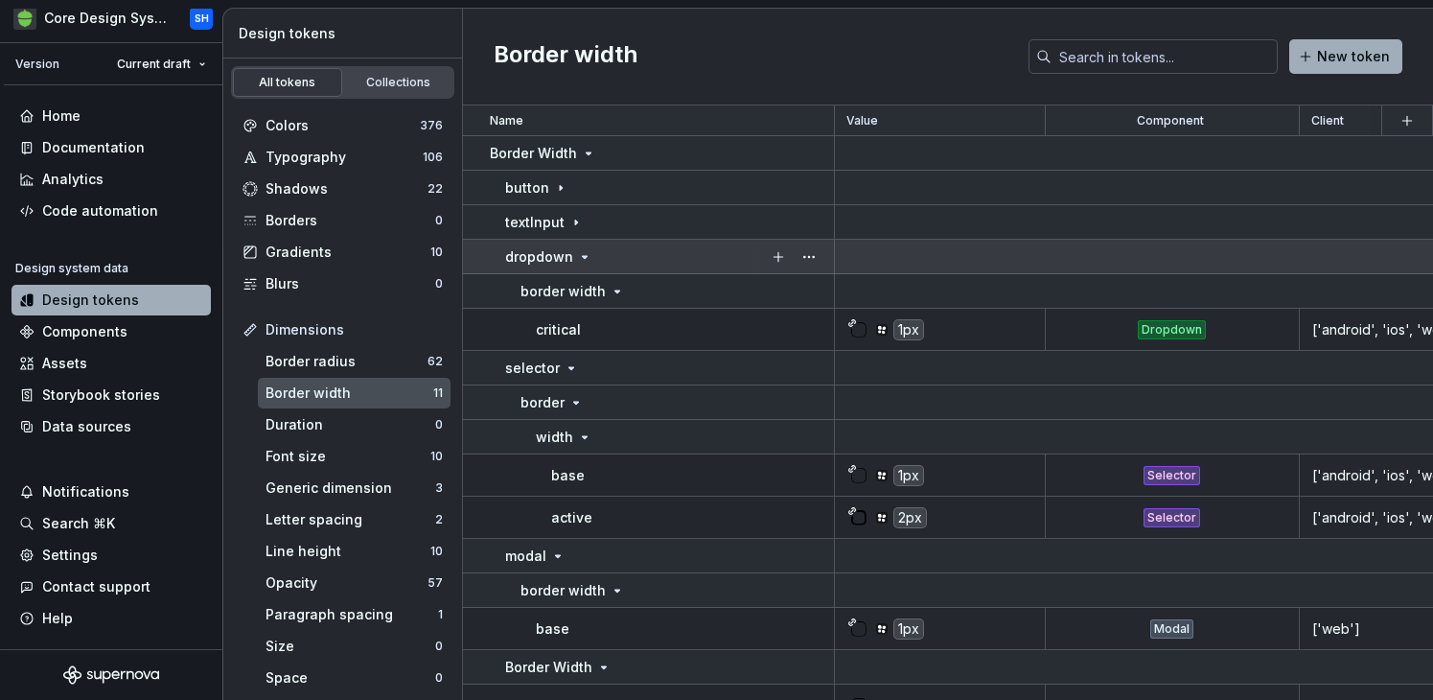
click at [583, 252] on icon at bounding box center [584, 256] width 15 height 15
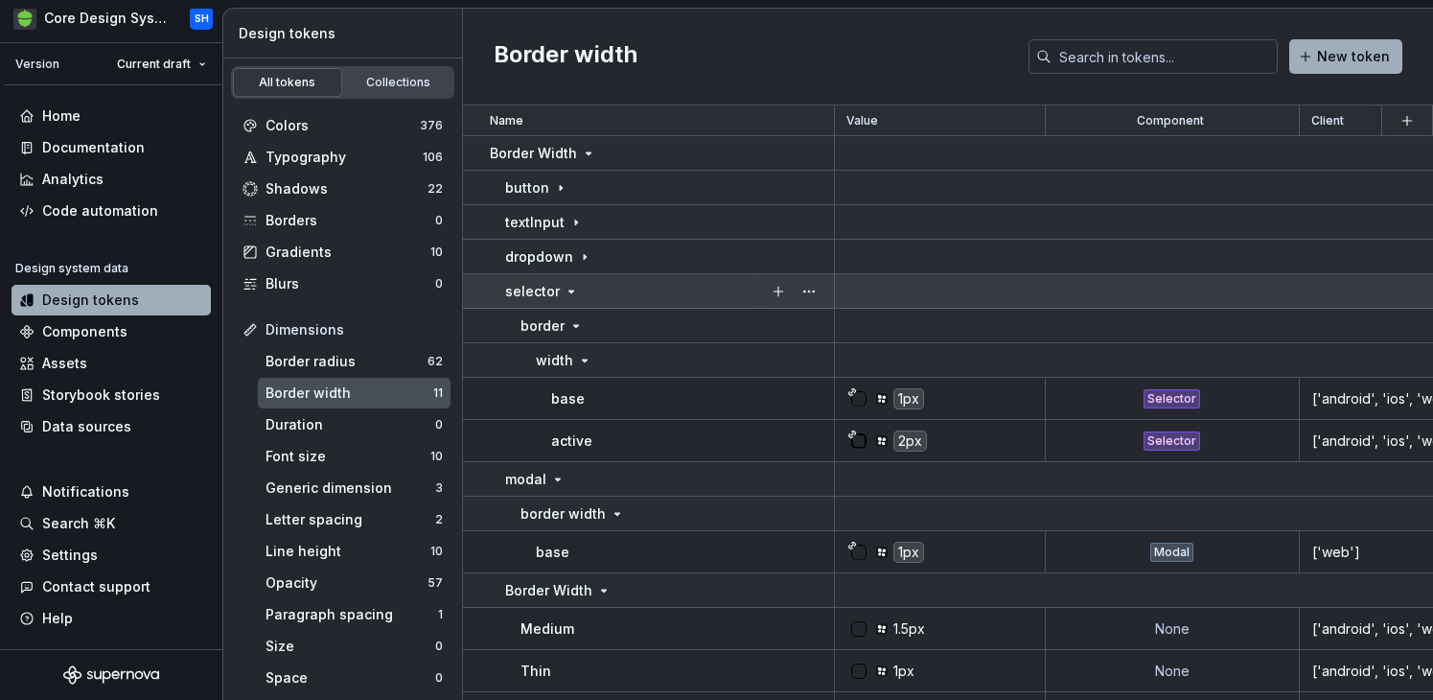
click at [564, 287] on icon at bounding box center [571, 291] width 15 height 15
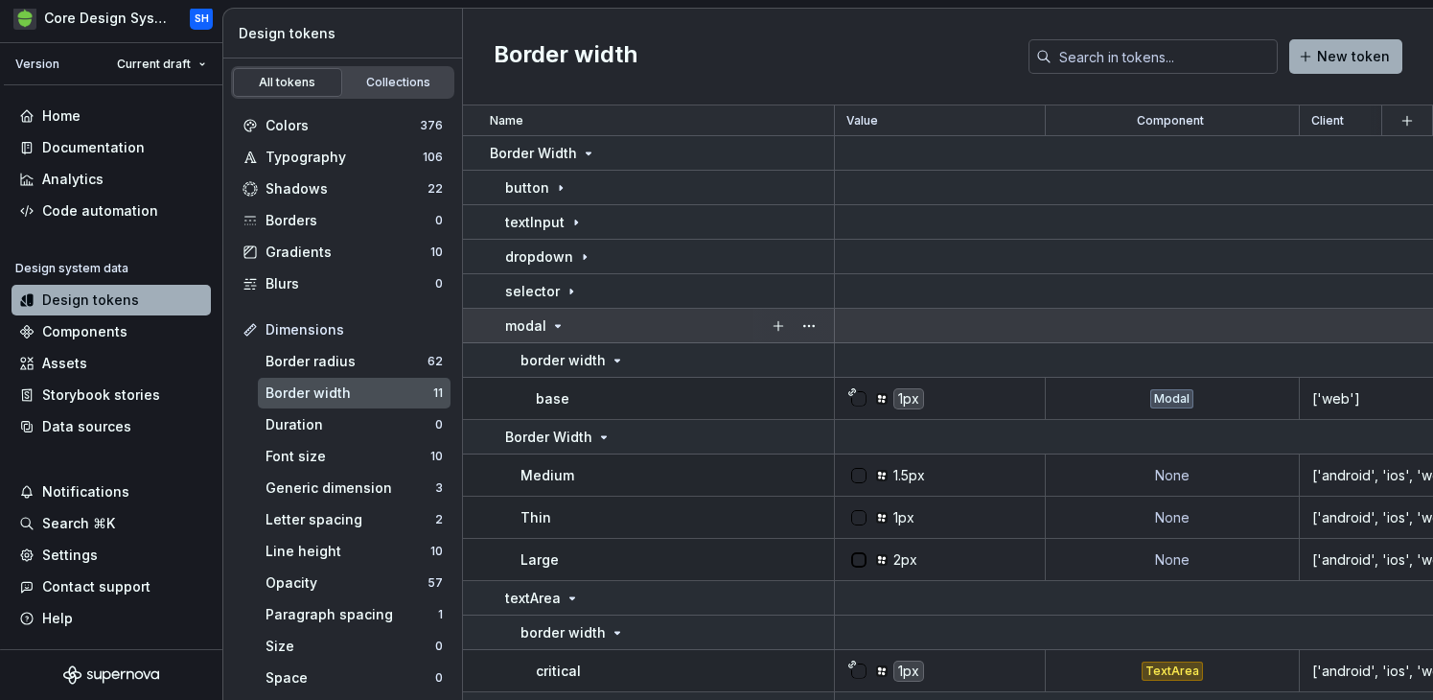
click at [556, 330] on icon at bounding box center [557, 325] width 15 height 15
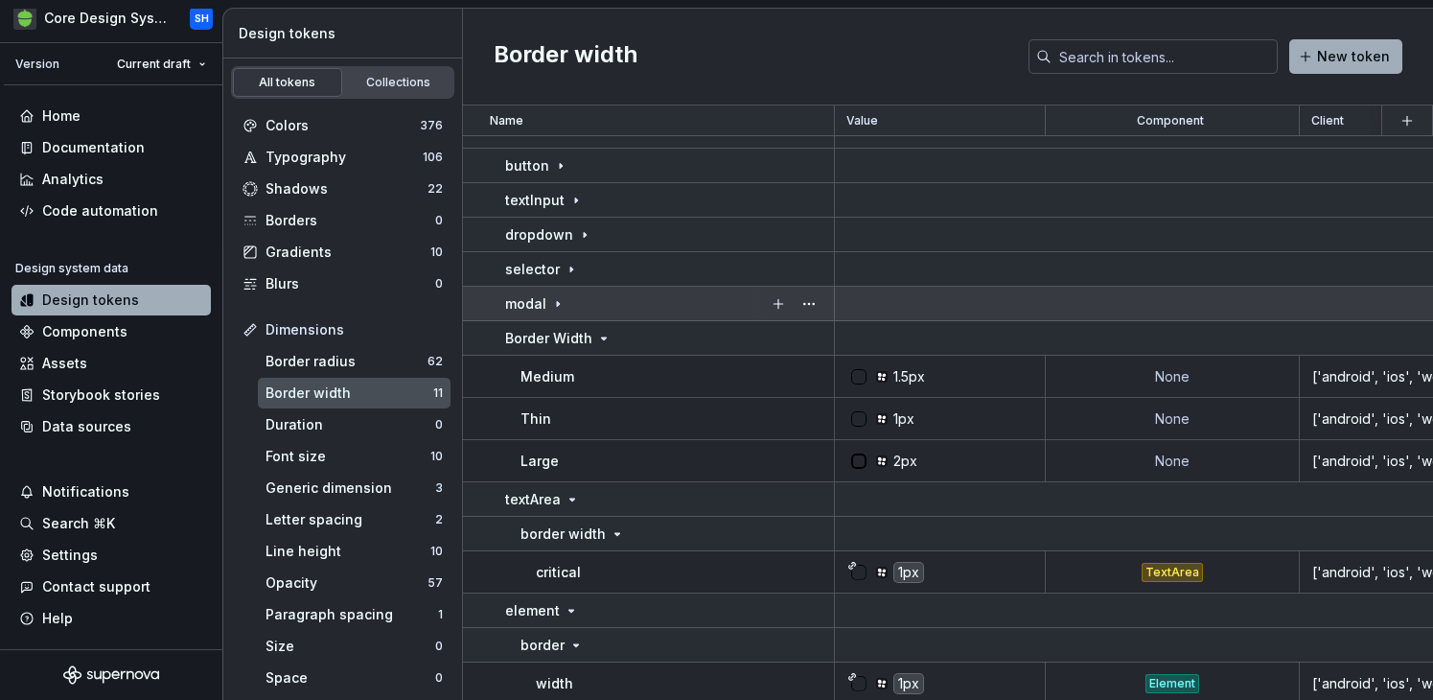
scroll to position [27, 0]
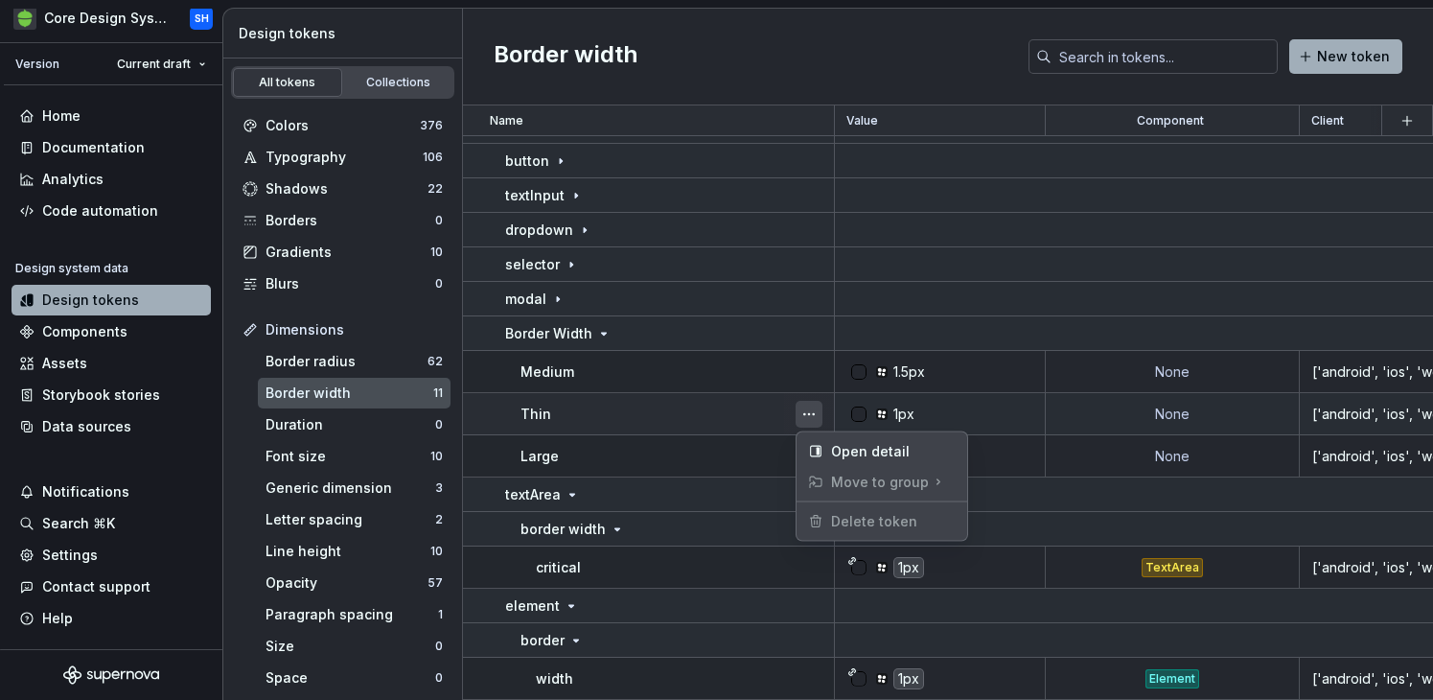
click at [812, 411] on button "button" at bounding box center [809, 414] width 27 height 27
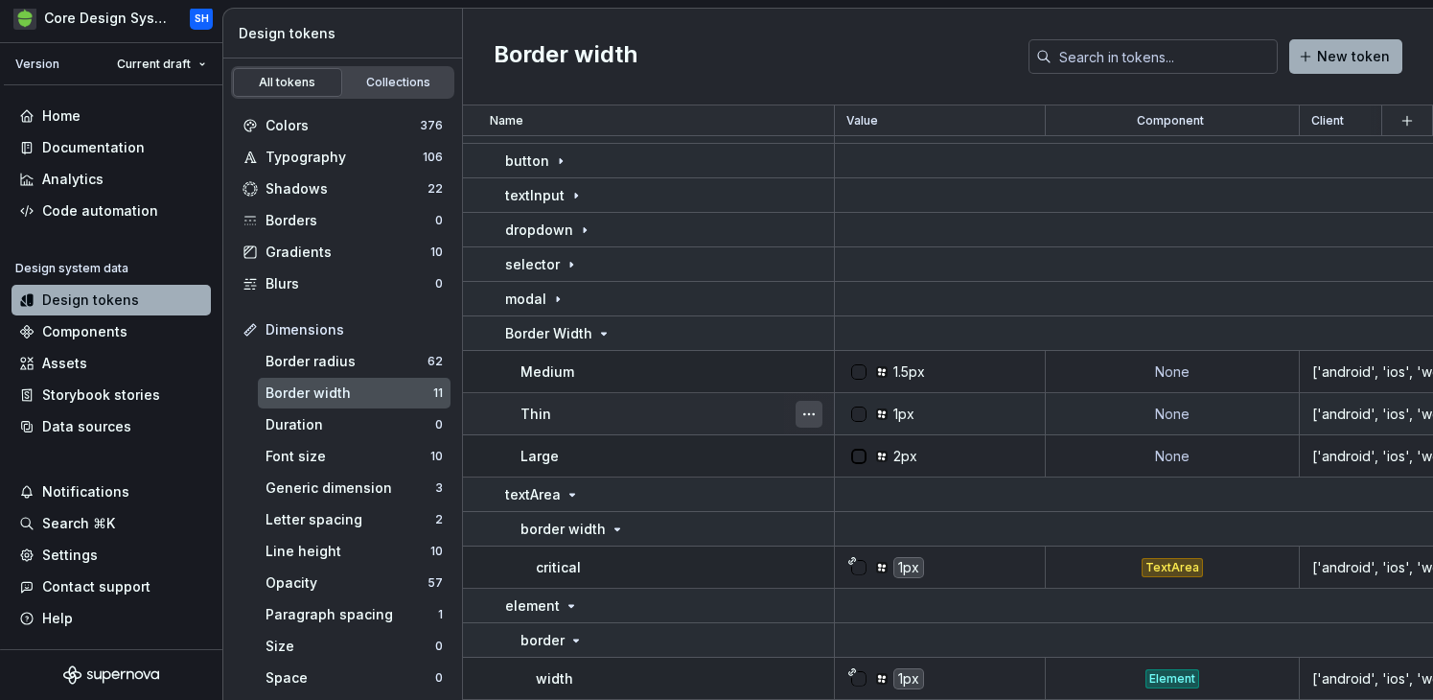
click at [812, 411] on button "button" at bounding box center [809, 414] width 27 height 27
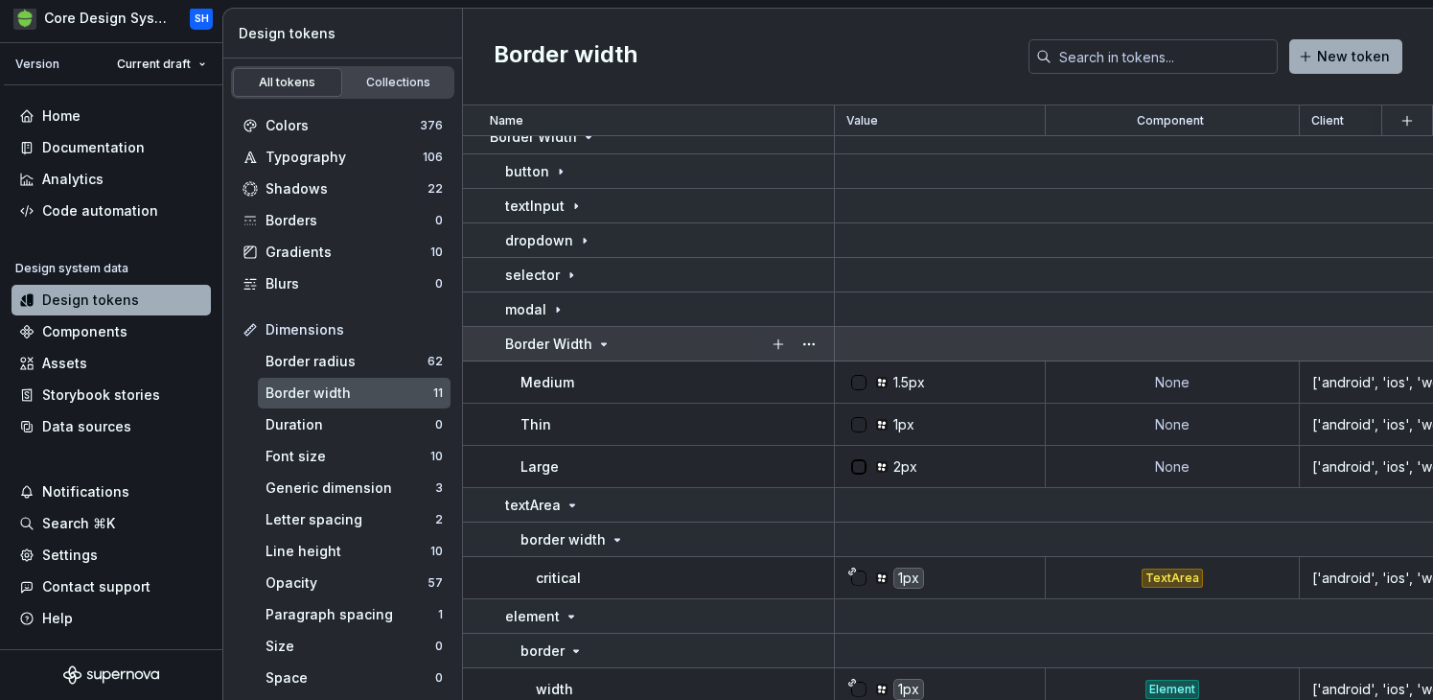
click at [578, 339] on p "Border Width" at bounding box center [548, 344] width 87 height 19
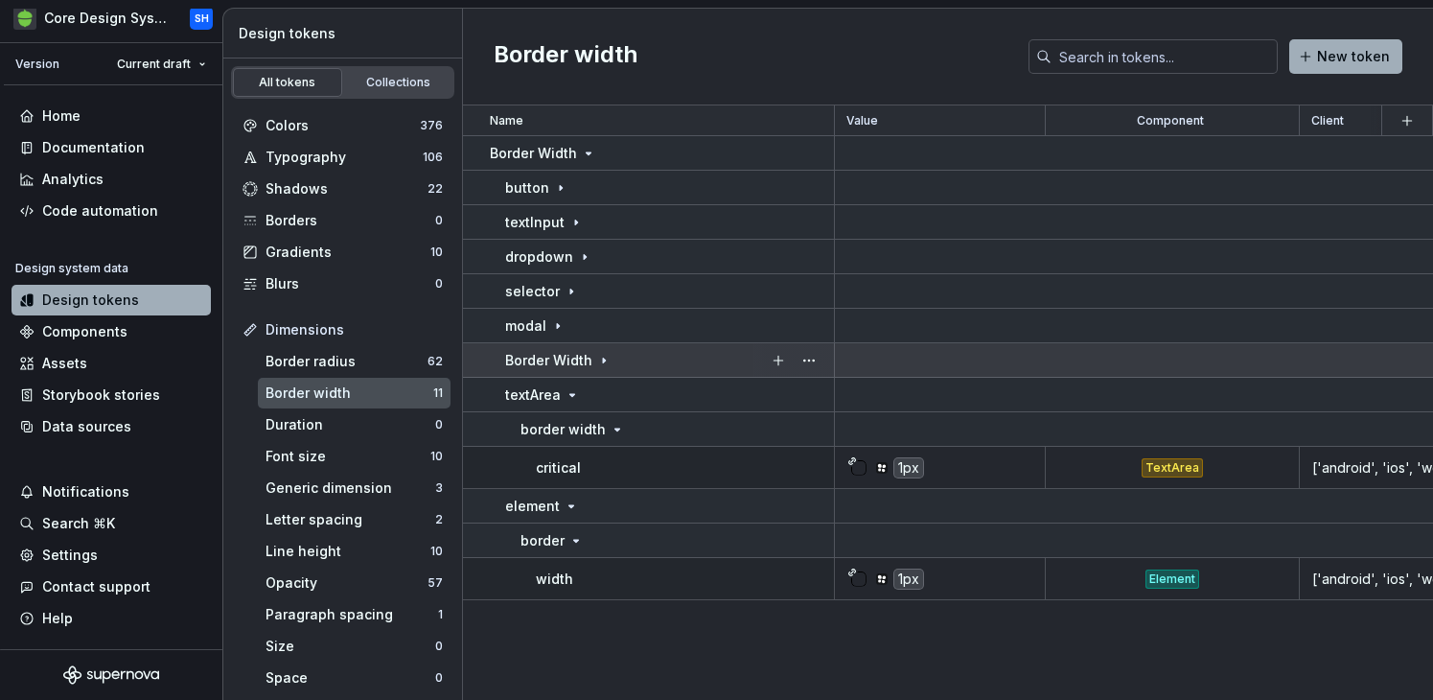
scroll to position [0, 0]
click at [576, 348] on td "Border Width" at bounding box center [649, 360] width 372 height 35
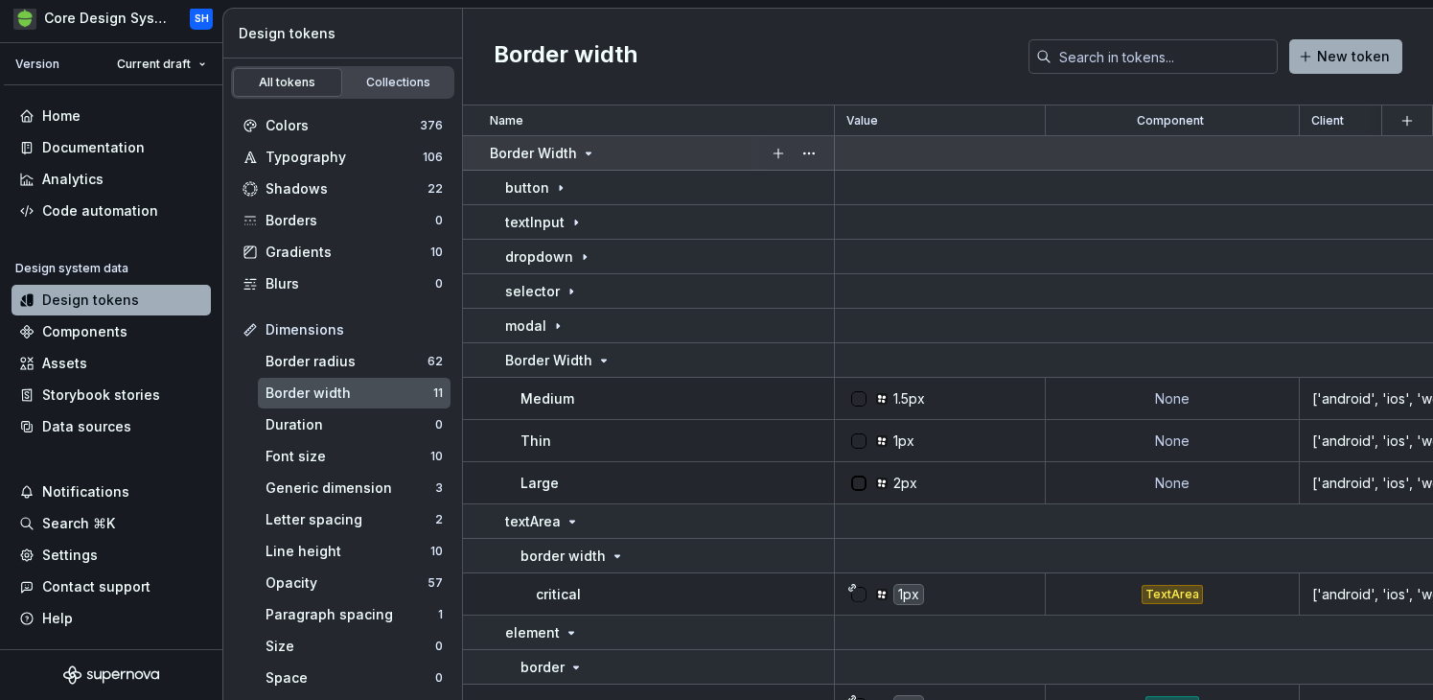
scroll to position [27, 0]
